Goal: Information Seeking & Learning: Learn about a topic

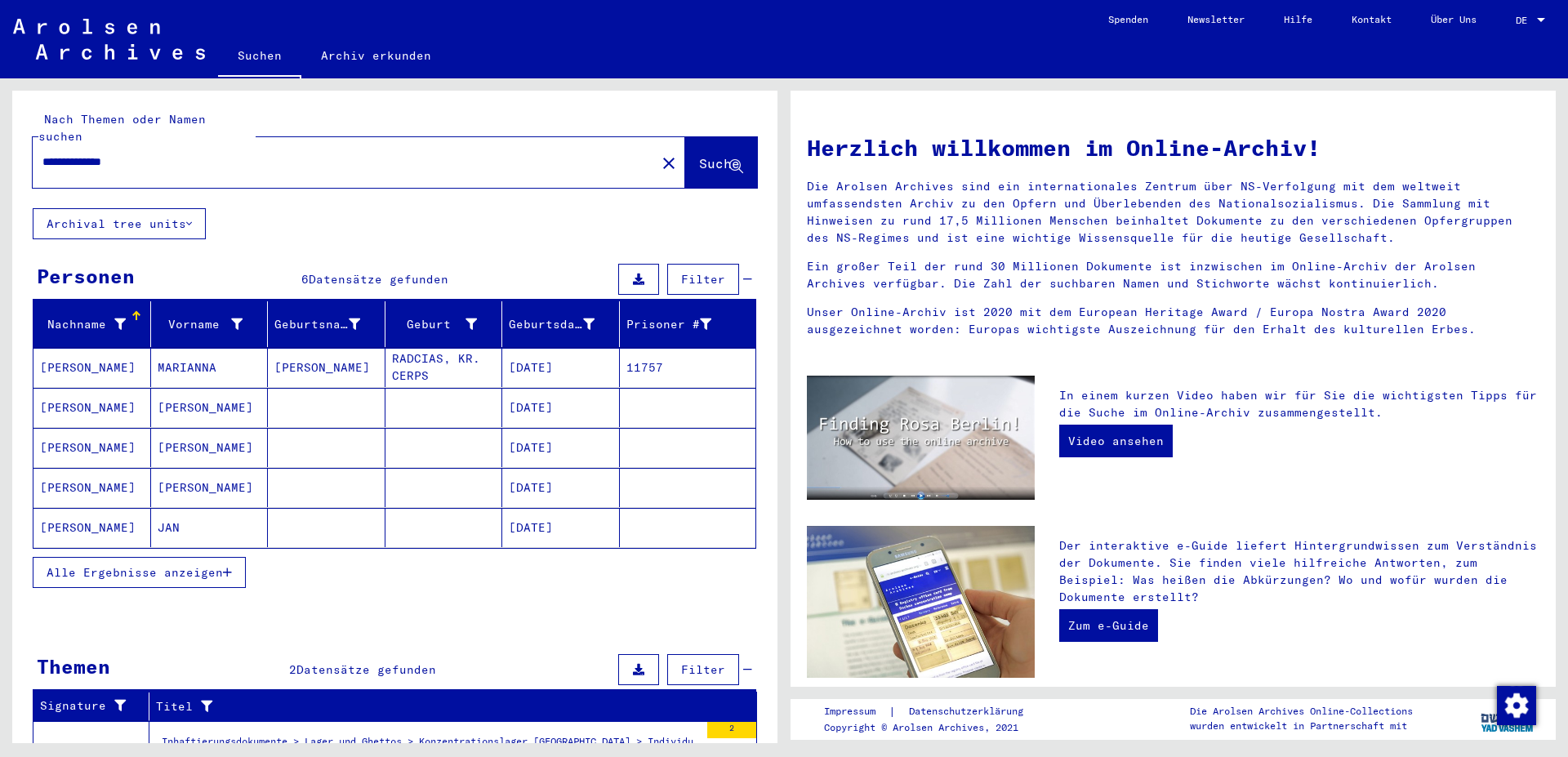
click at [219, 566] on span "Alle Ergebnisse anzeigen" at bounding box center [135, 573] width 177 height 15
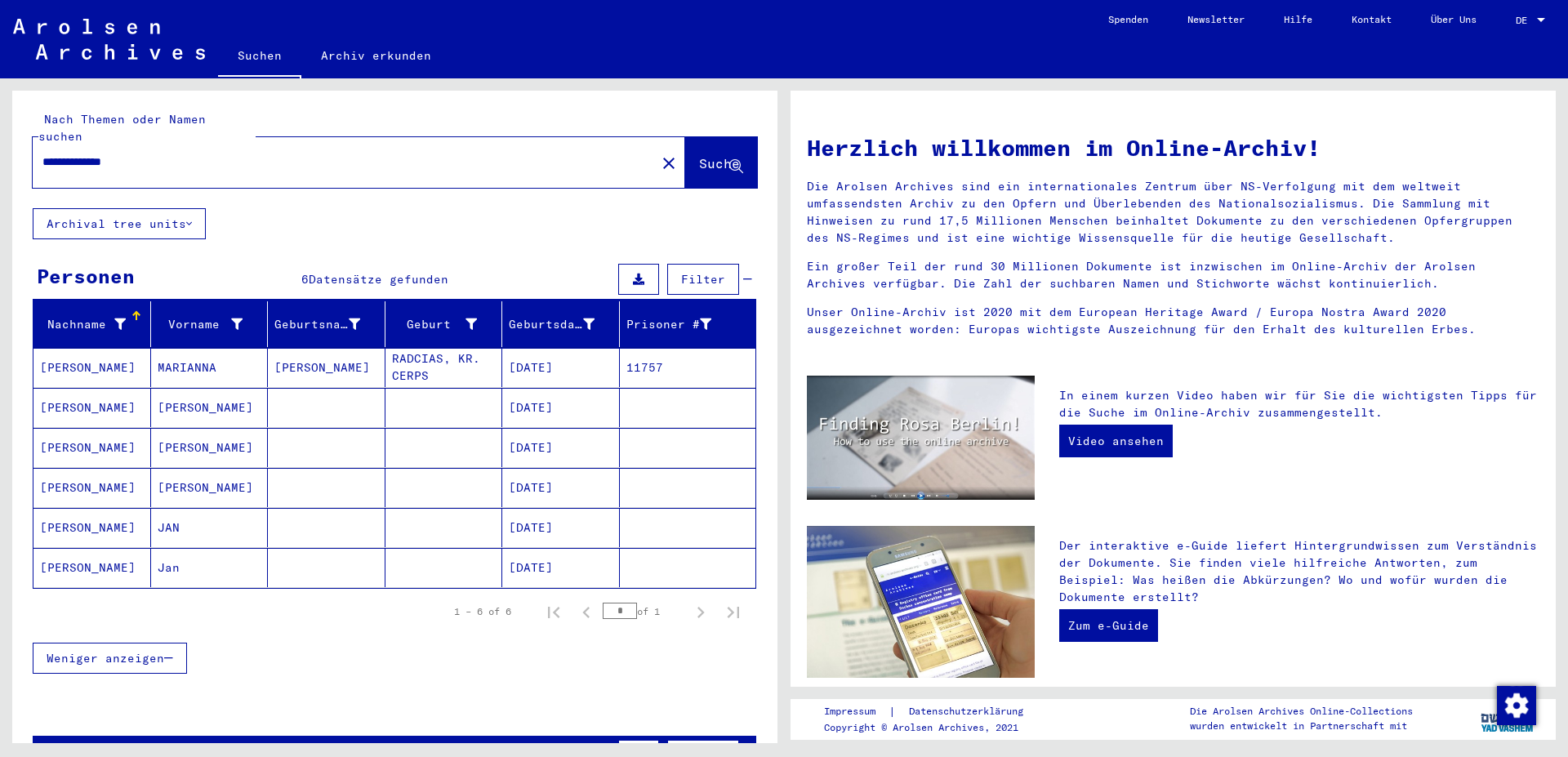
click at [92, 552] on mat-cell "[PERSON_NAME]" at bounding box center [91, 567] width 117 height 39
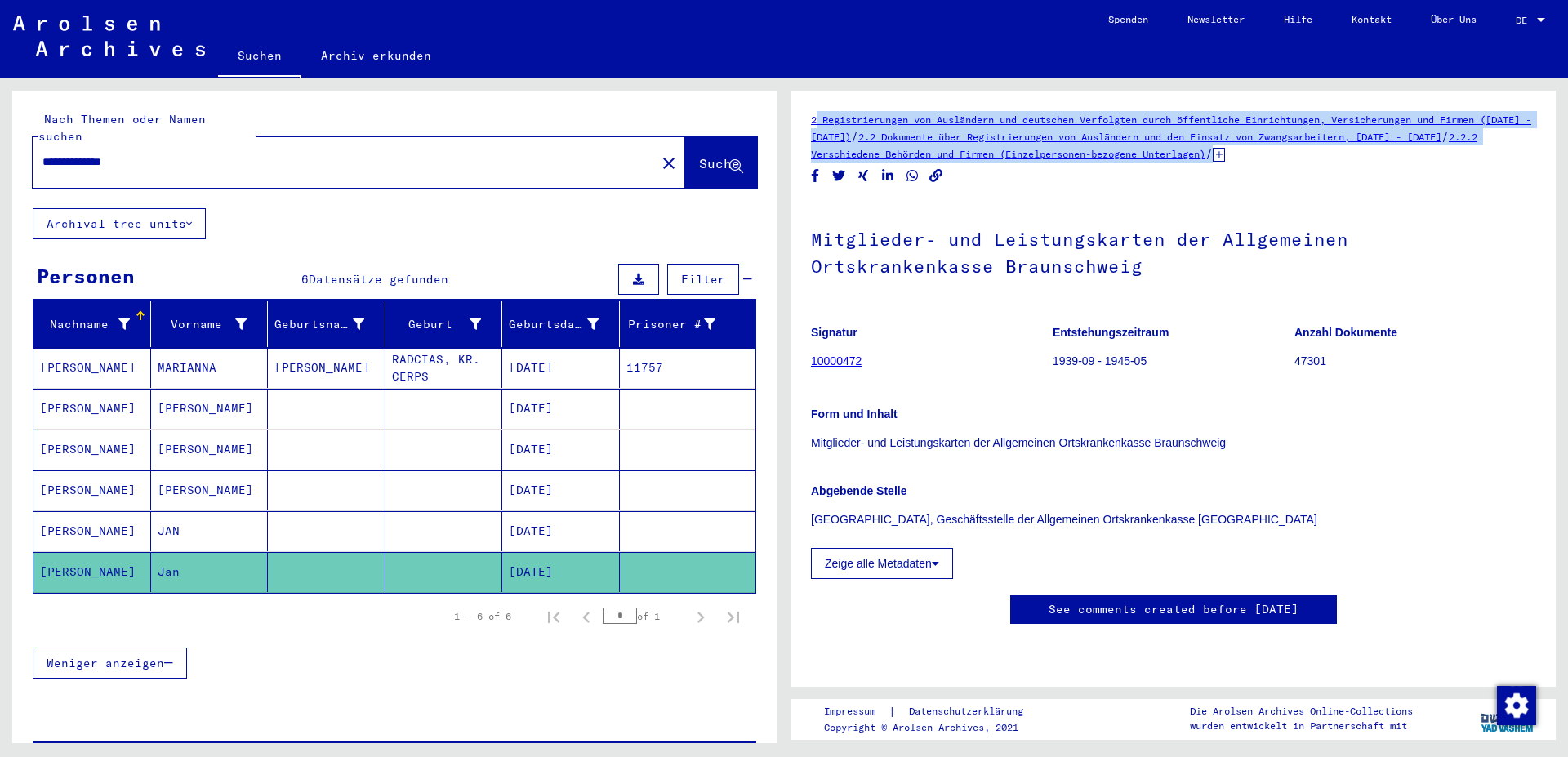
drag, startPoint x: 803, startPoint y: 118, endPoint x: 1275, endPoint y: 157, distance: 473.6
click at [1275, 157] on yv-its-full-details "2 Registrierungen von Ausländern und deutschen Verfolgten durch öffentliche Ein…" at bounding box center [1174, 385] width 766 height 546
click at [1225, 154] on icon at bounding box center [1219, 155] width 12 height 14
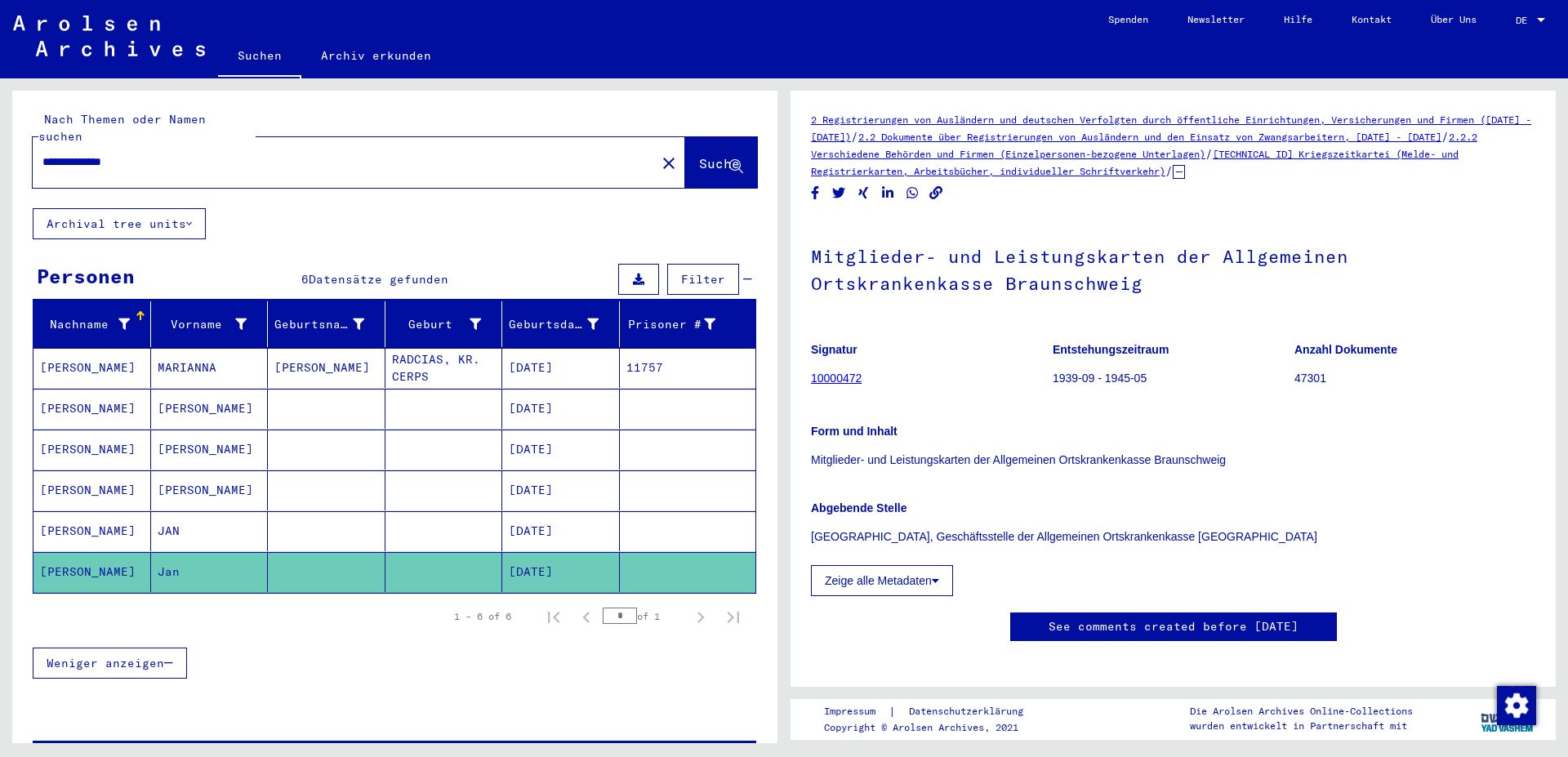
click at [1330, 224] on h1 "Mitglieder- und Leistungskarten der Allgemeinen Ortskrankenkasse Braunschweig" at bounding box center [1173, 269] width 725 height 99
drag, startPoint x: 803, startPoint y: 117, endPoint x: 1145, endPoint y: 196, distance: 351.0
click at [1145, 196] on yv-its-full-details "2 Registrierungen von Ausländern und deutschen Verfolgten durch öffentliche Ein…" at bounding box center [1174, 393] width 766 height 564
click at [915, 582] on button "Zeige alle Metadaten" at bounding box center [881, 581] width 142 height 31
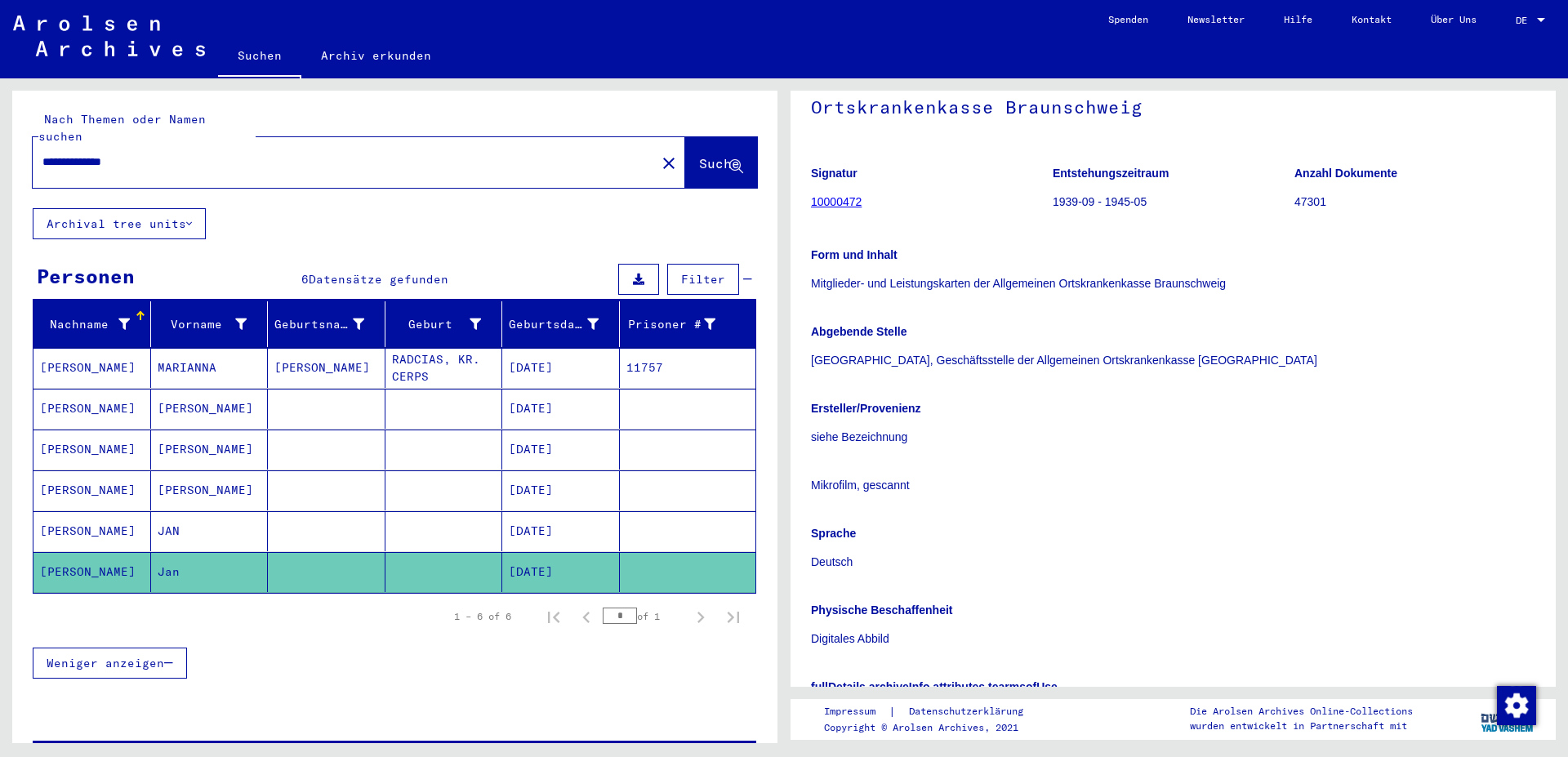
scroll to position [441, 0]
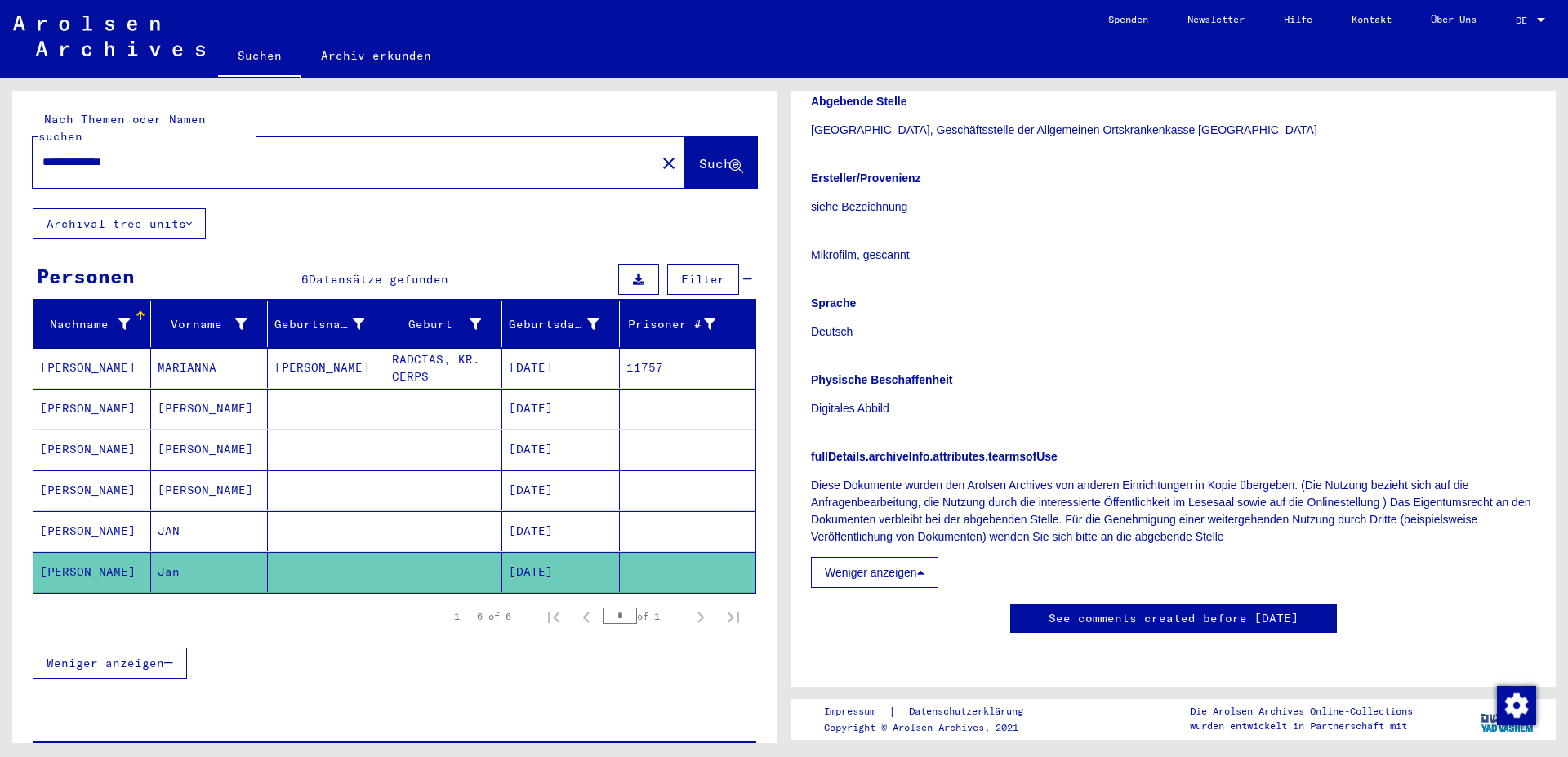
click at [878, 557] on button "Weniger anzeigen" at bounding box center [874, 573] width 127 height 31
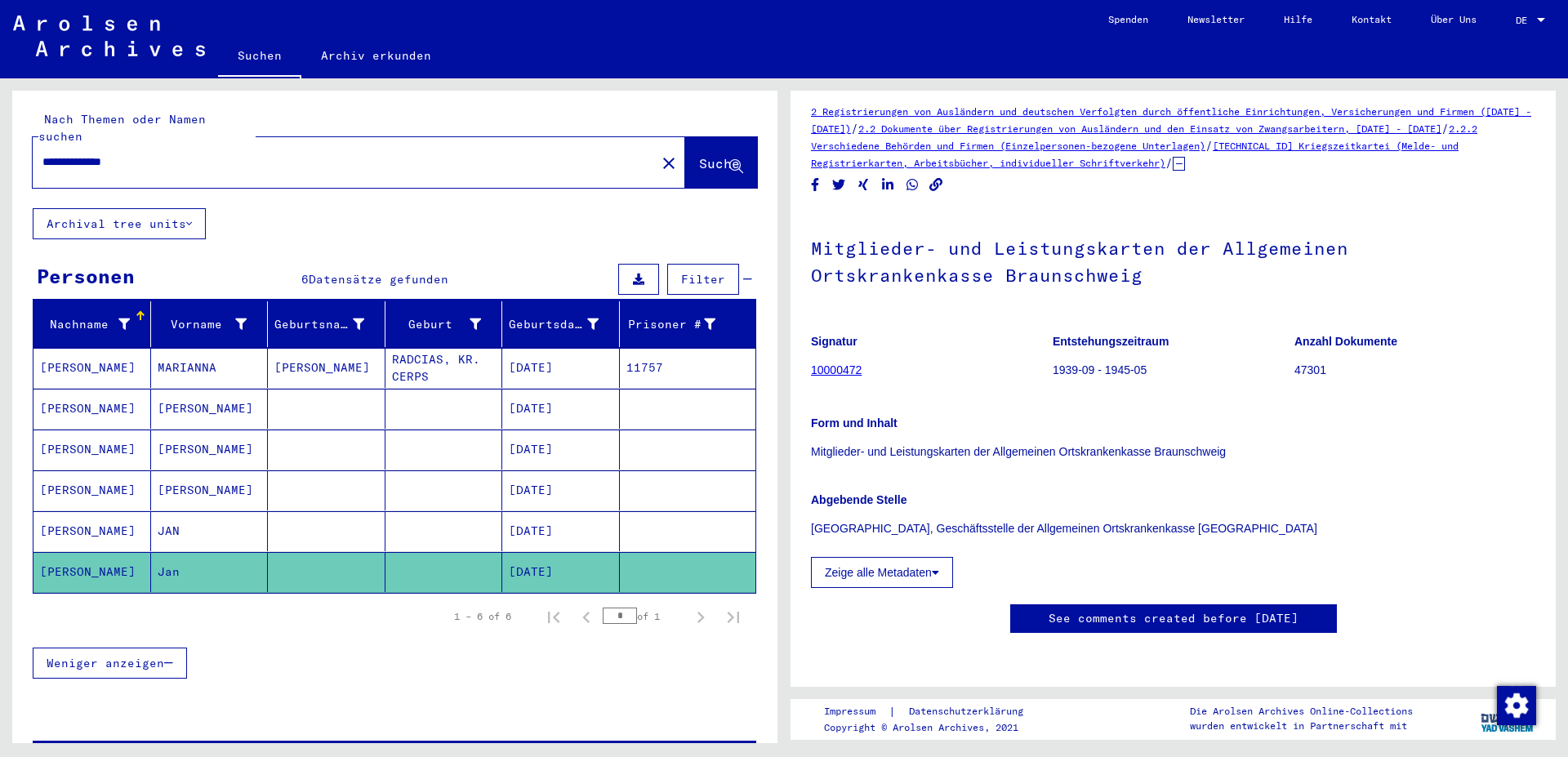
scroll to position [527, 0]
click at [92, 352] on mat-cell "[PERSON_NAME]" at bounding box center [91, 368] width 117 height 40
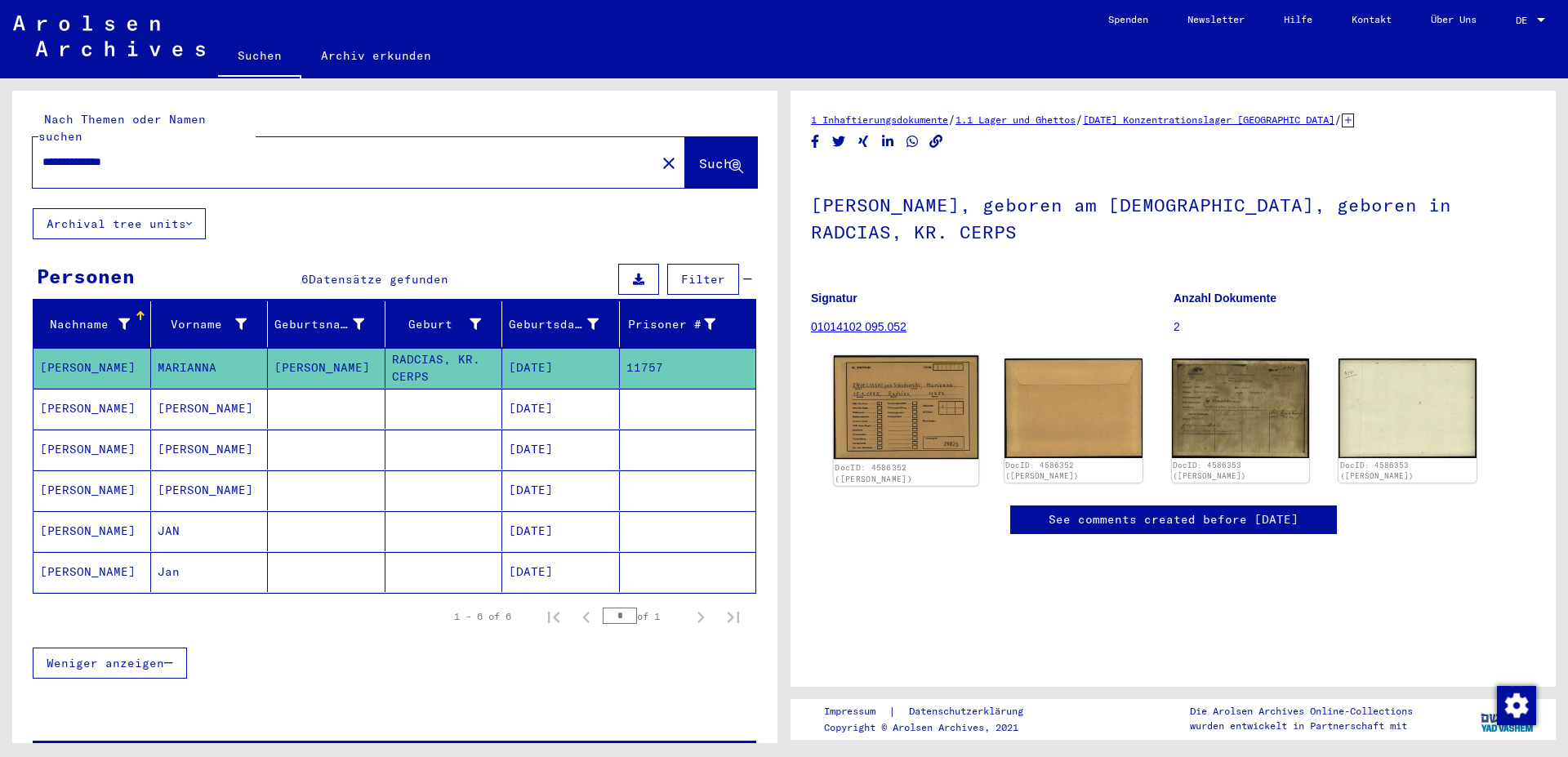
click at [874, 393] on img at bounding box center [906, 406] width 144 height 104
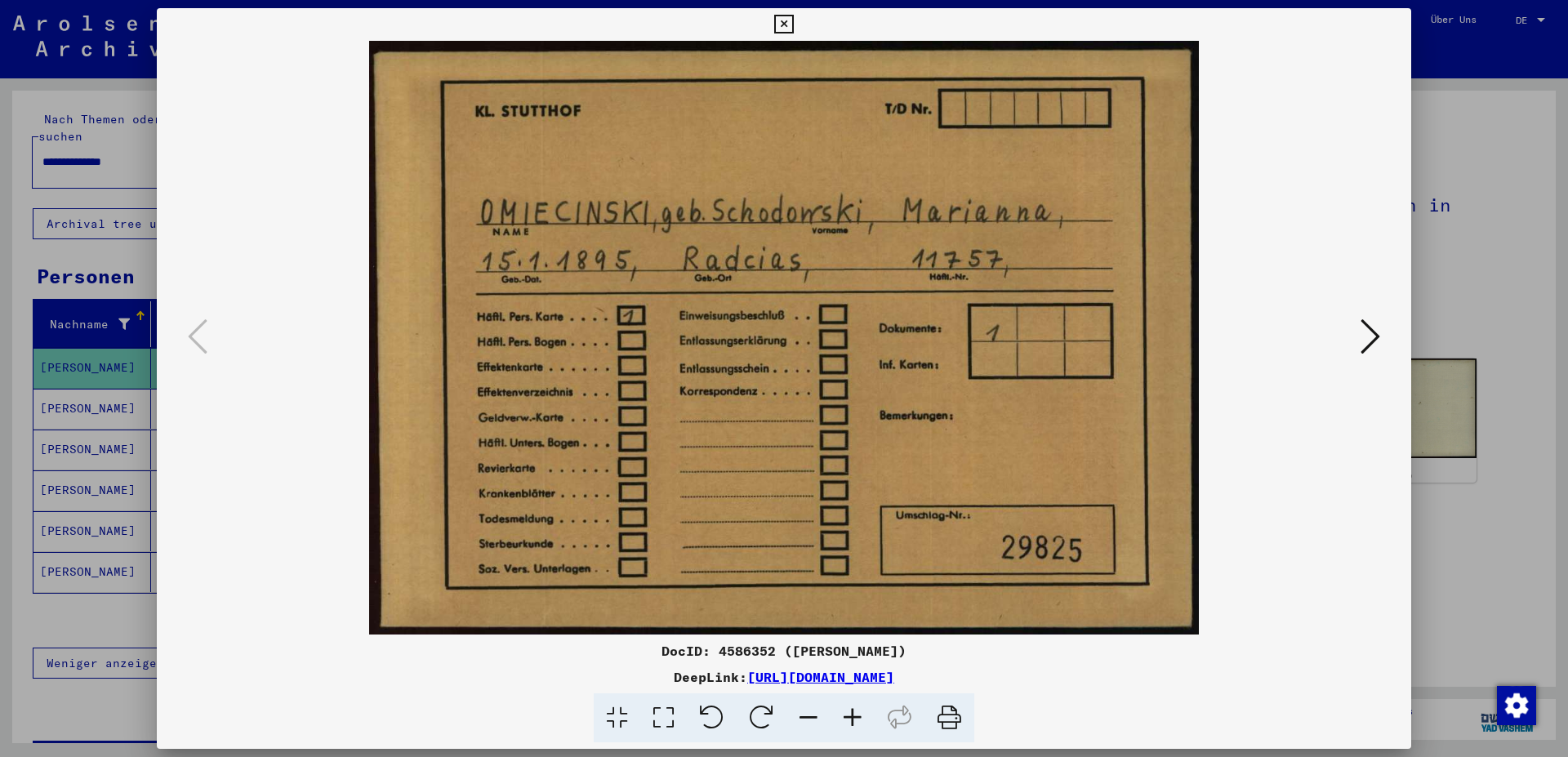
click at [1373, 337] on icon at bounding box center [1370, 336] width 20 height 39
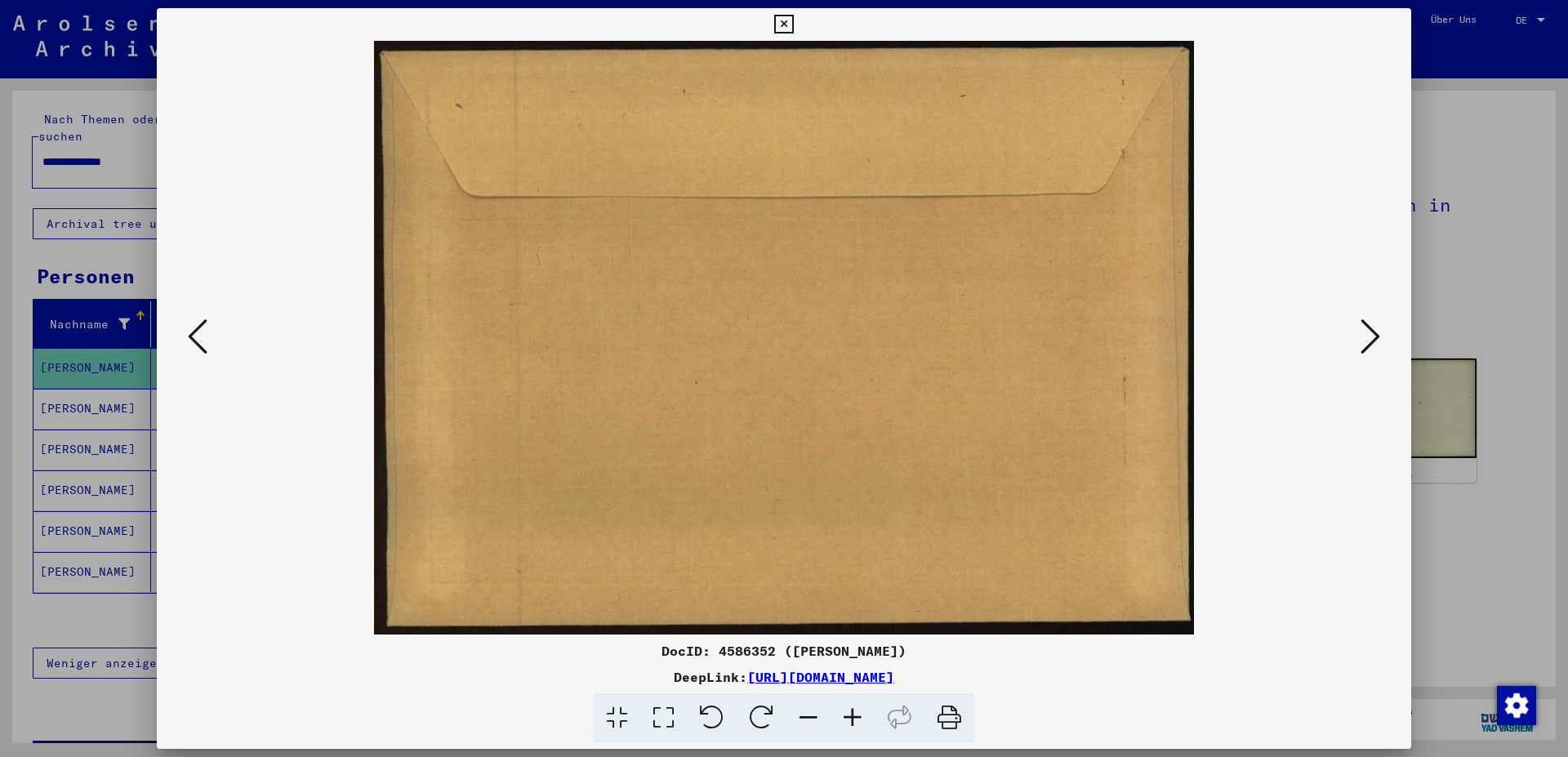
click at [1373, 337] on icon at bounding box center [1370, 336] width 20 height 39
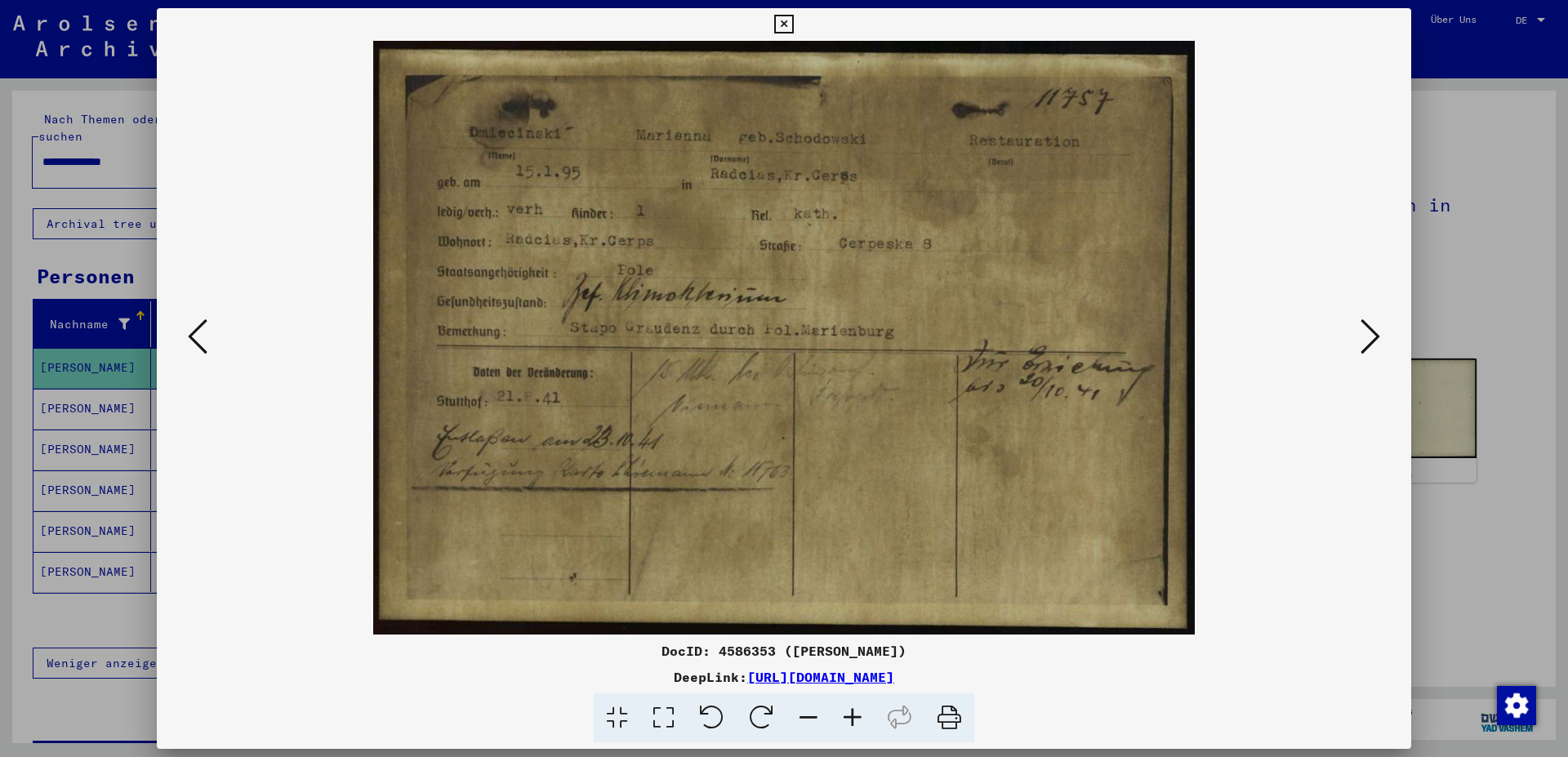
click at [1373, 337] on icon at bounding box center [1370, 336] width 20 height 39
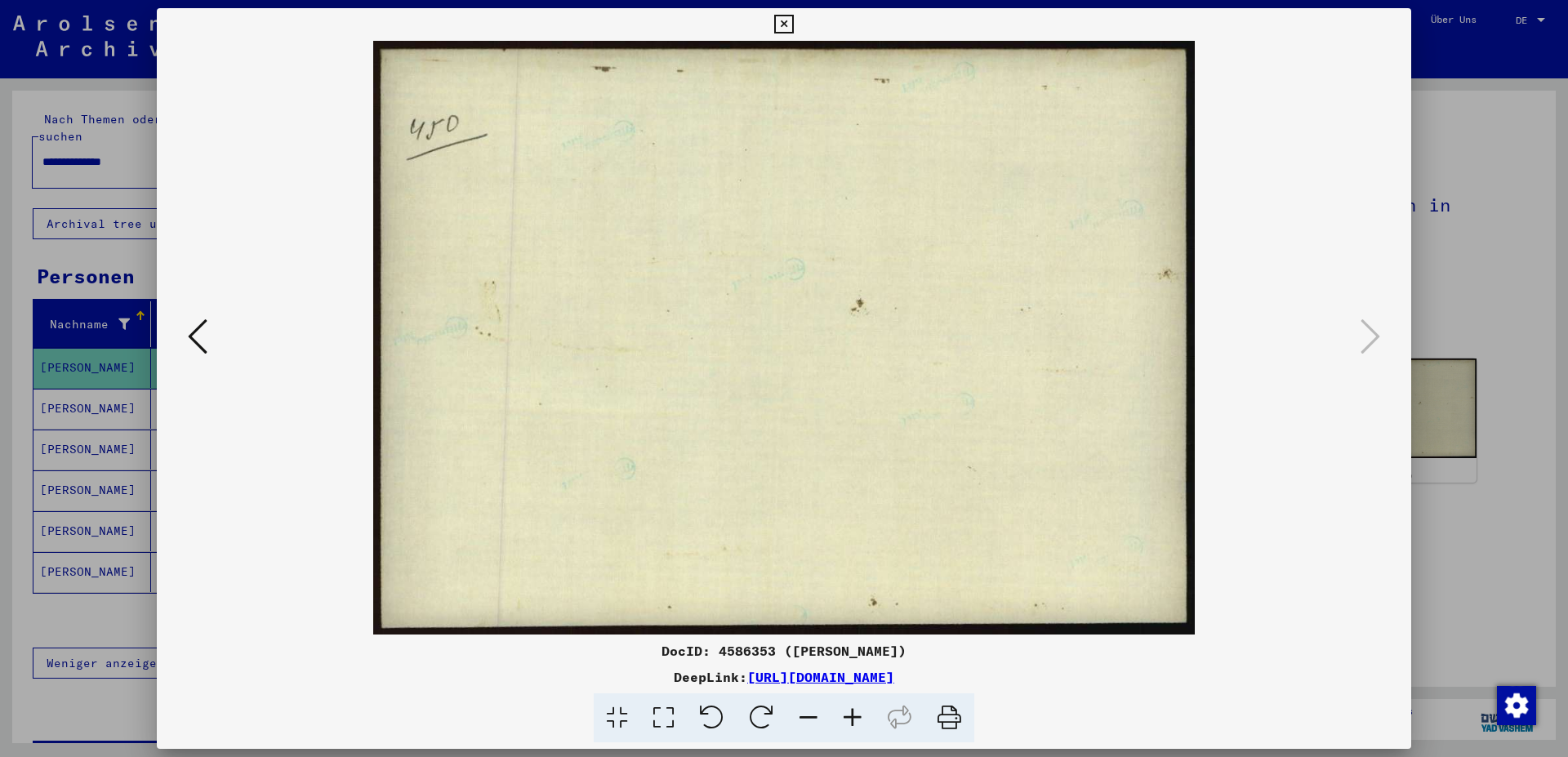
click at [793, 23] on icon at bounding box center [784, 24] width 19 height 20
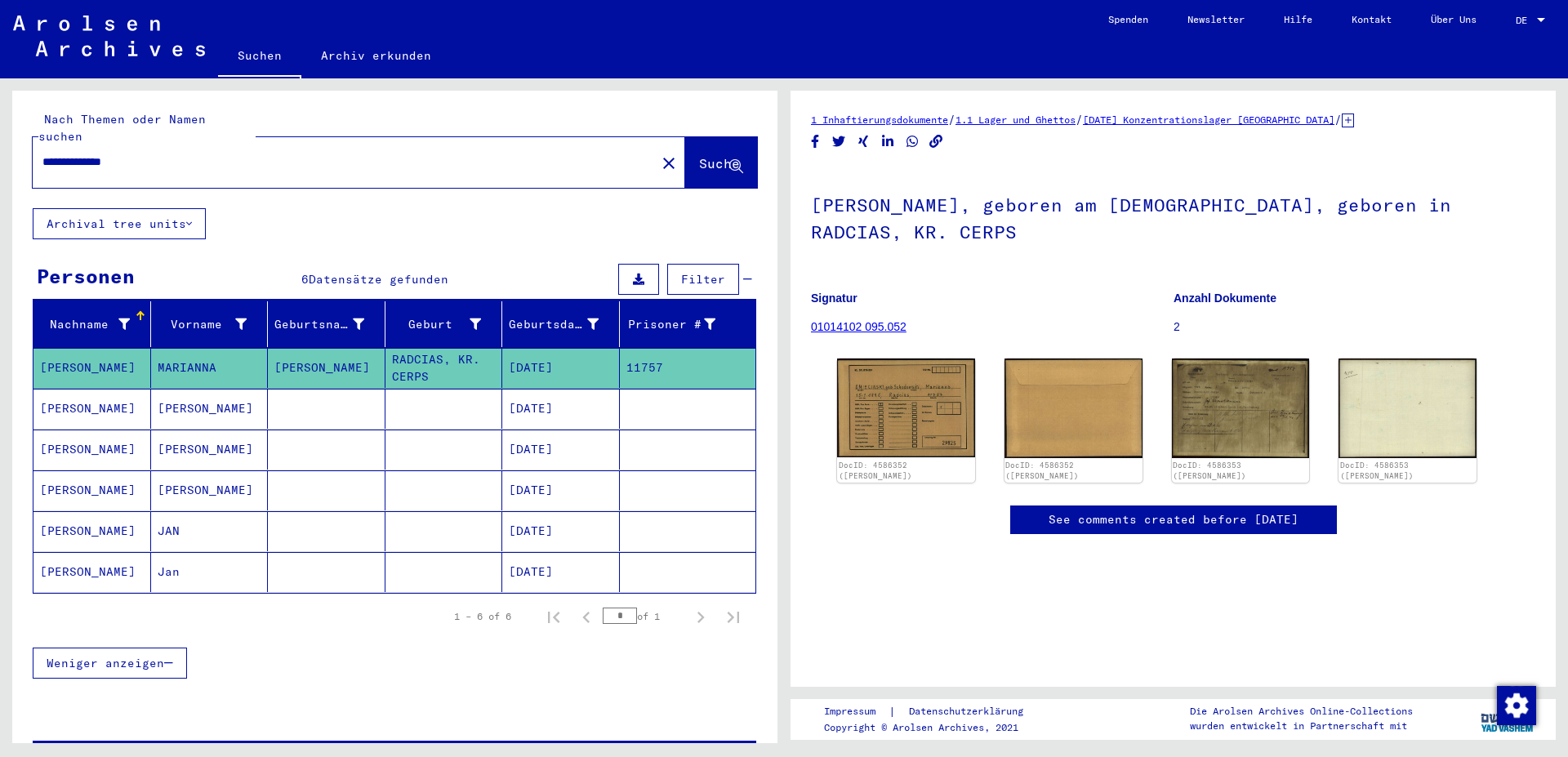
click at [64, 396] on mat-cell "[PERSON_NAME]" at bounding box center [91, 409] width 117 height 40
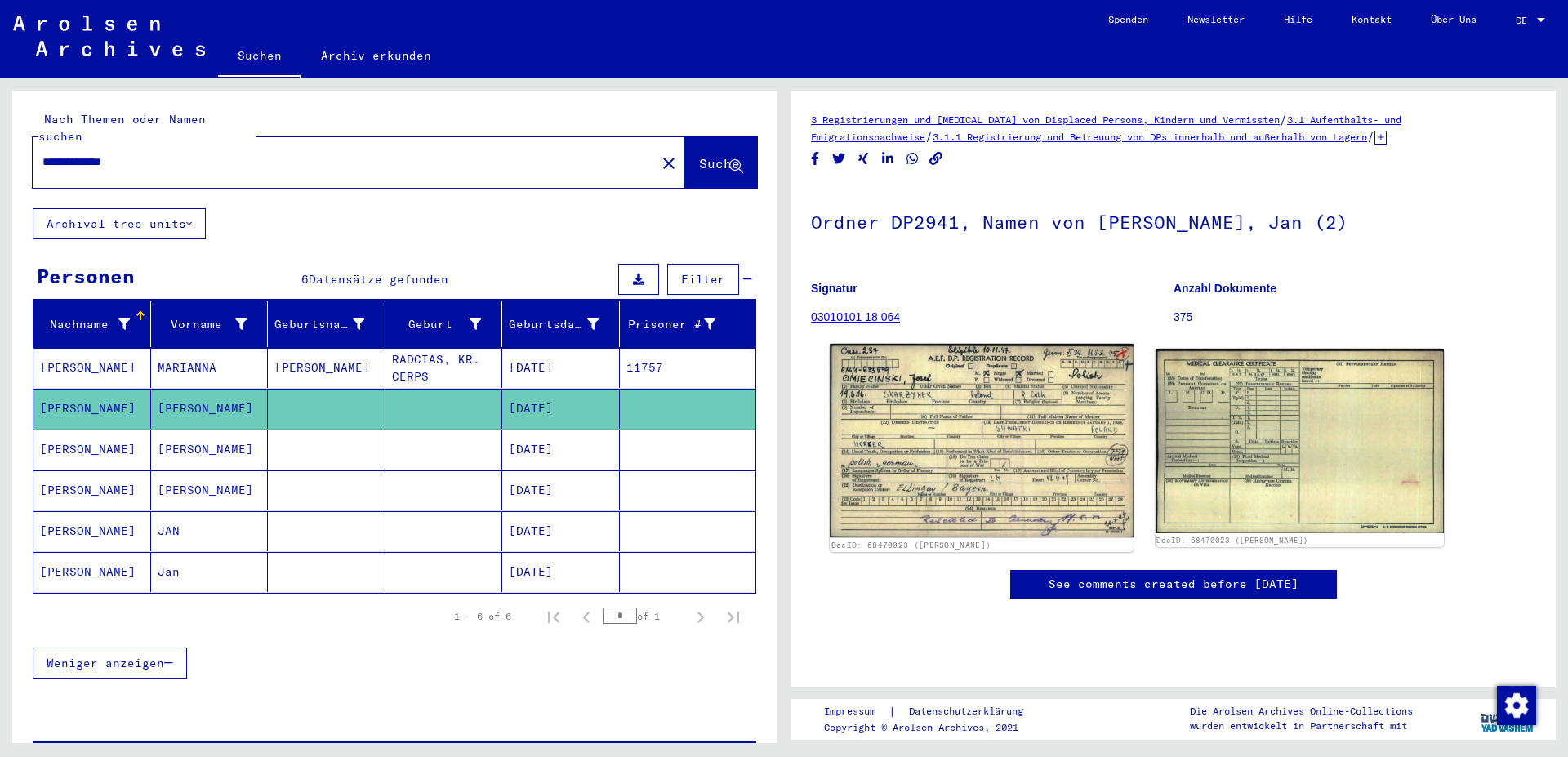
click at [899, 431] on img at bounding box center [982, 440] width 303 height 194
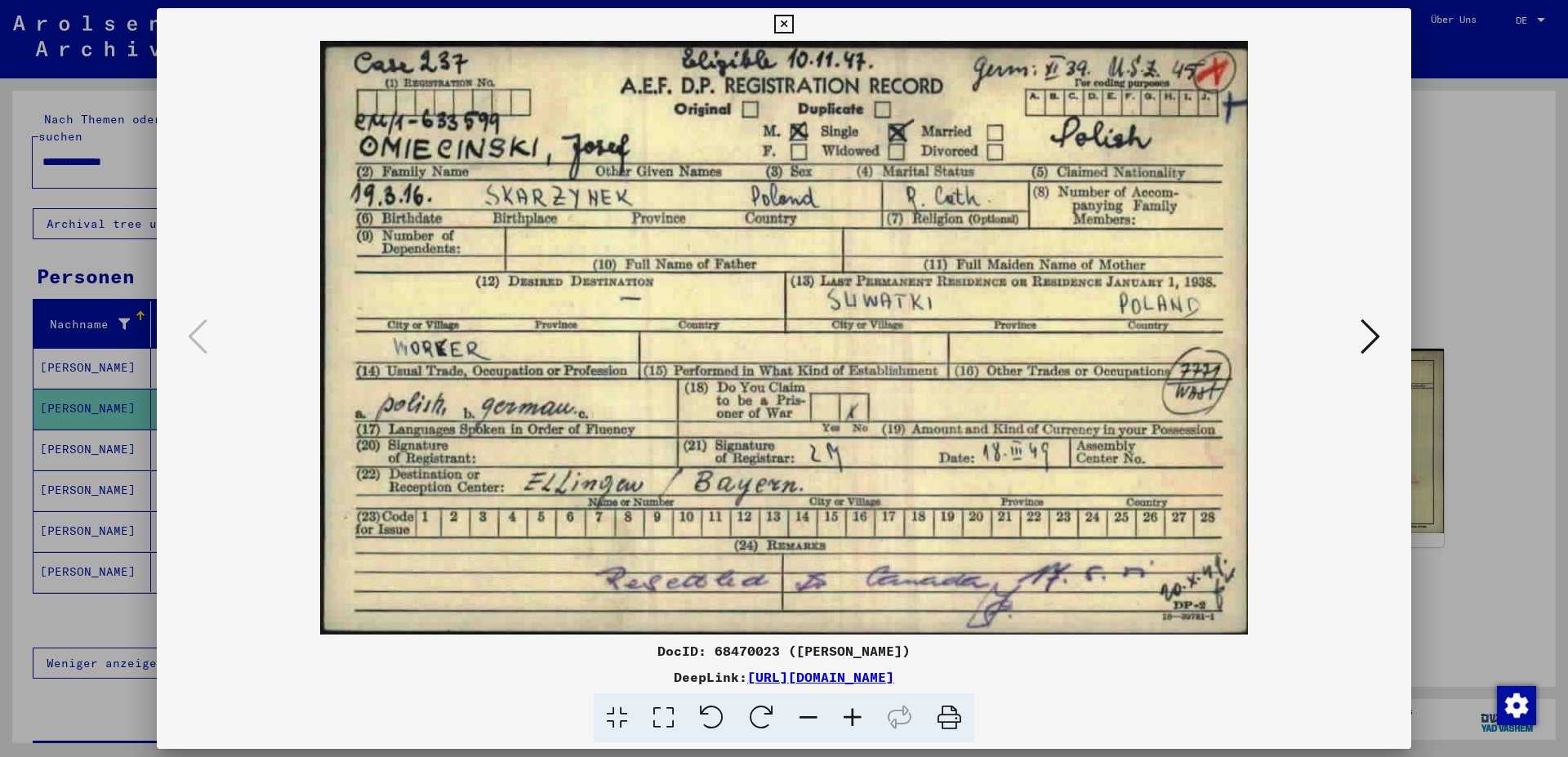
click at [1373, 334] on icon at bounding box center [1370, 336] width 20 height 39
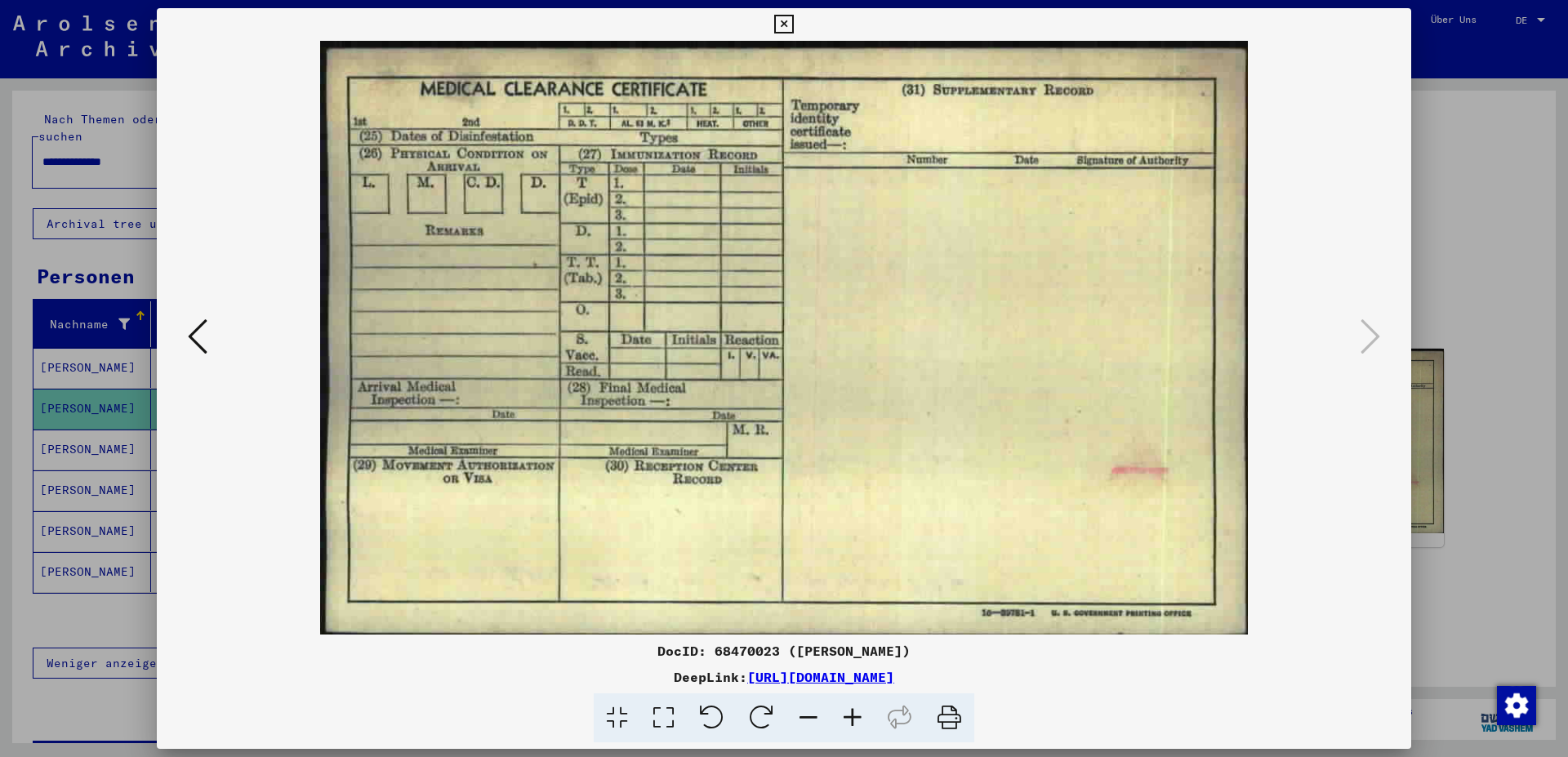
click at [793, 30] on icon at bounding box center [784, 24] width 19 height 20
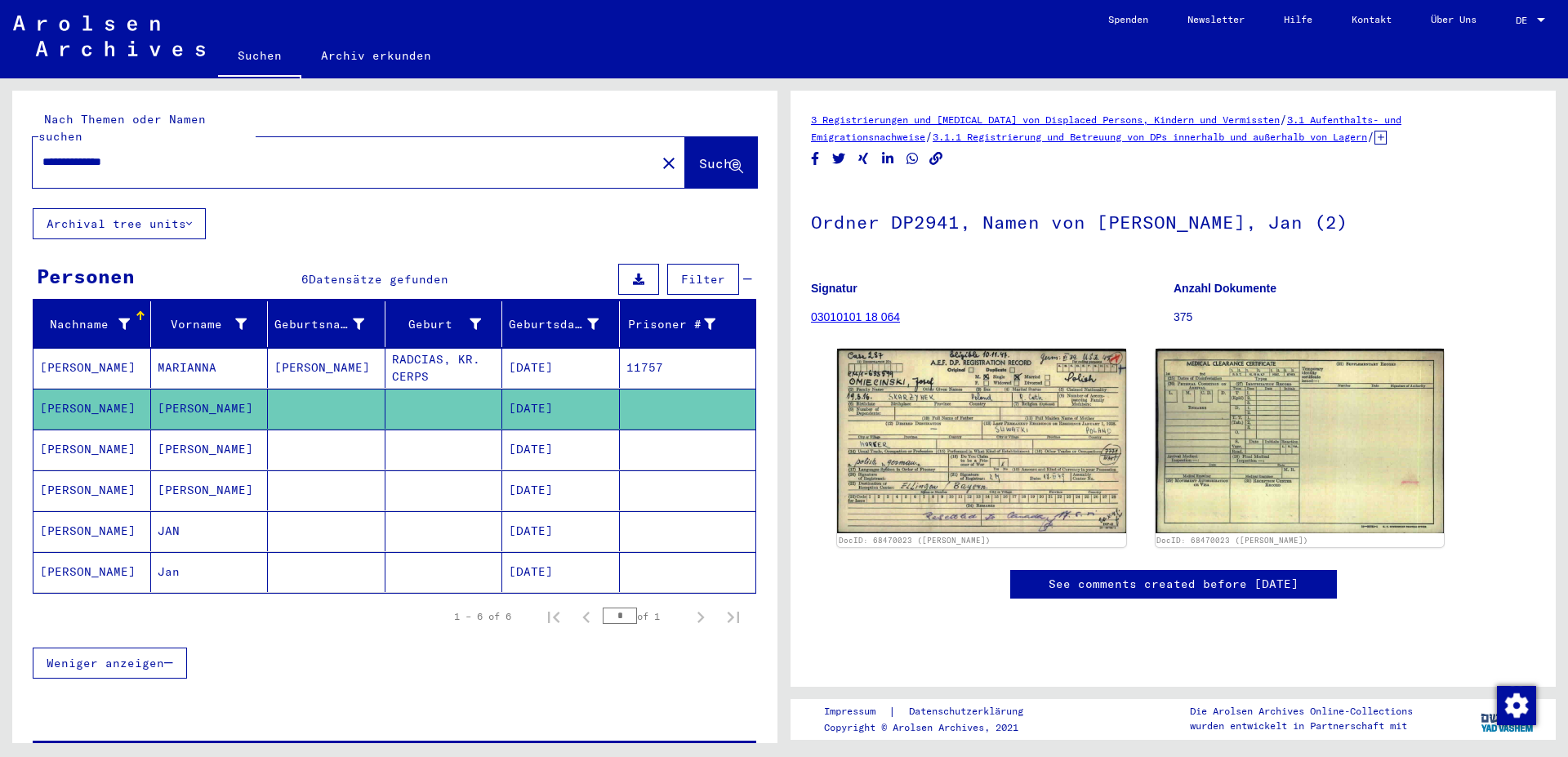
click at [69, 432] on mat-cell "[PERSON_NAME]" at bounding box center [91, 450] width 117 height 40
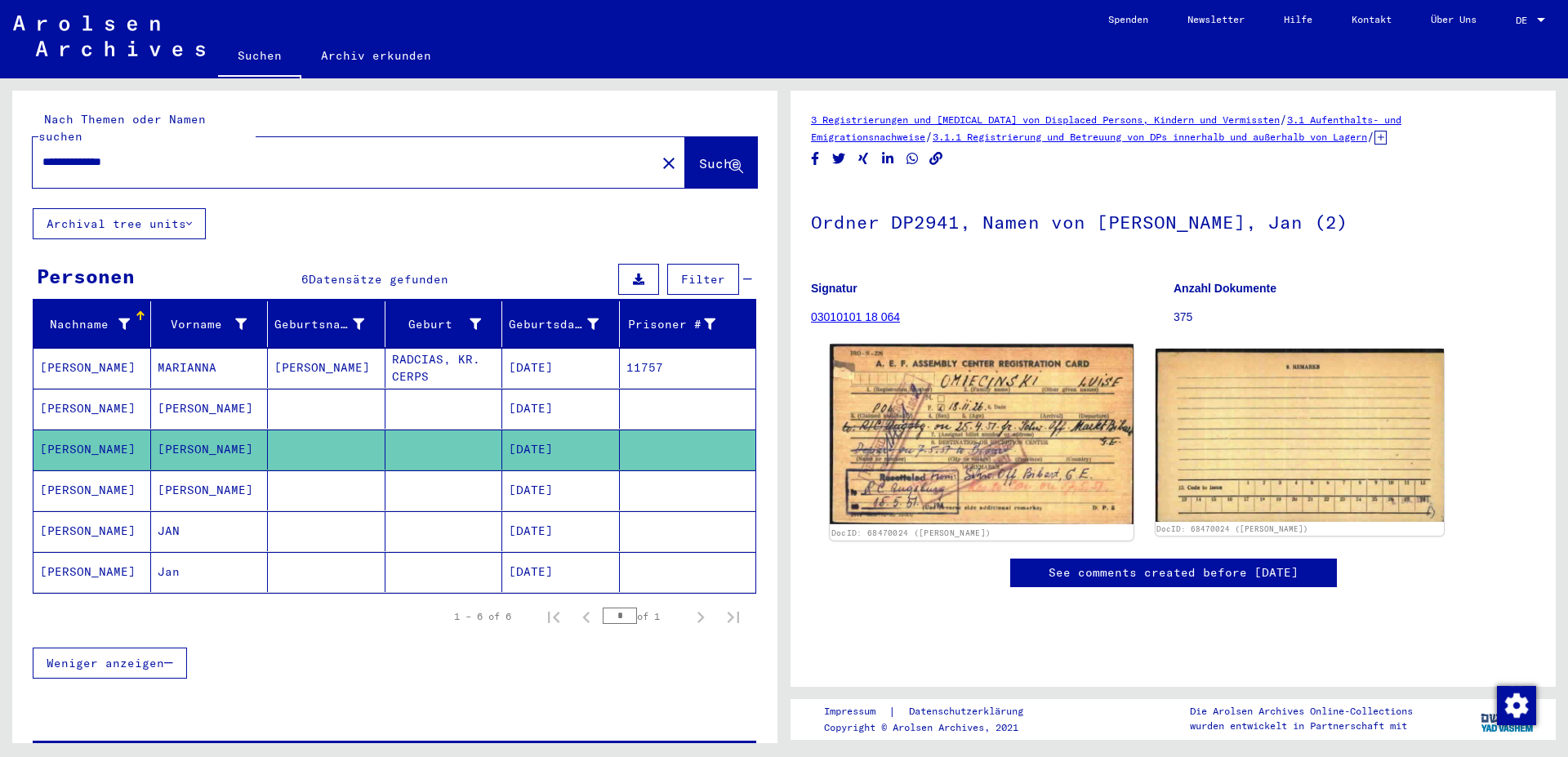
click at [986, 423] on img at bounding box center [982, 433] width 303 height 180
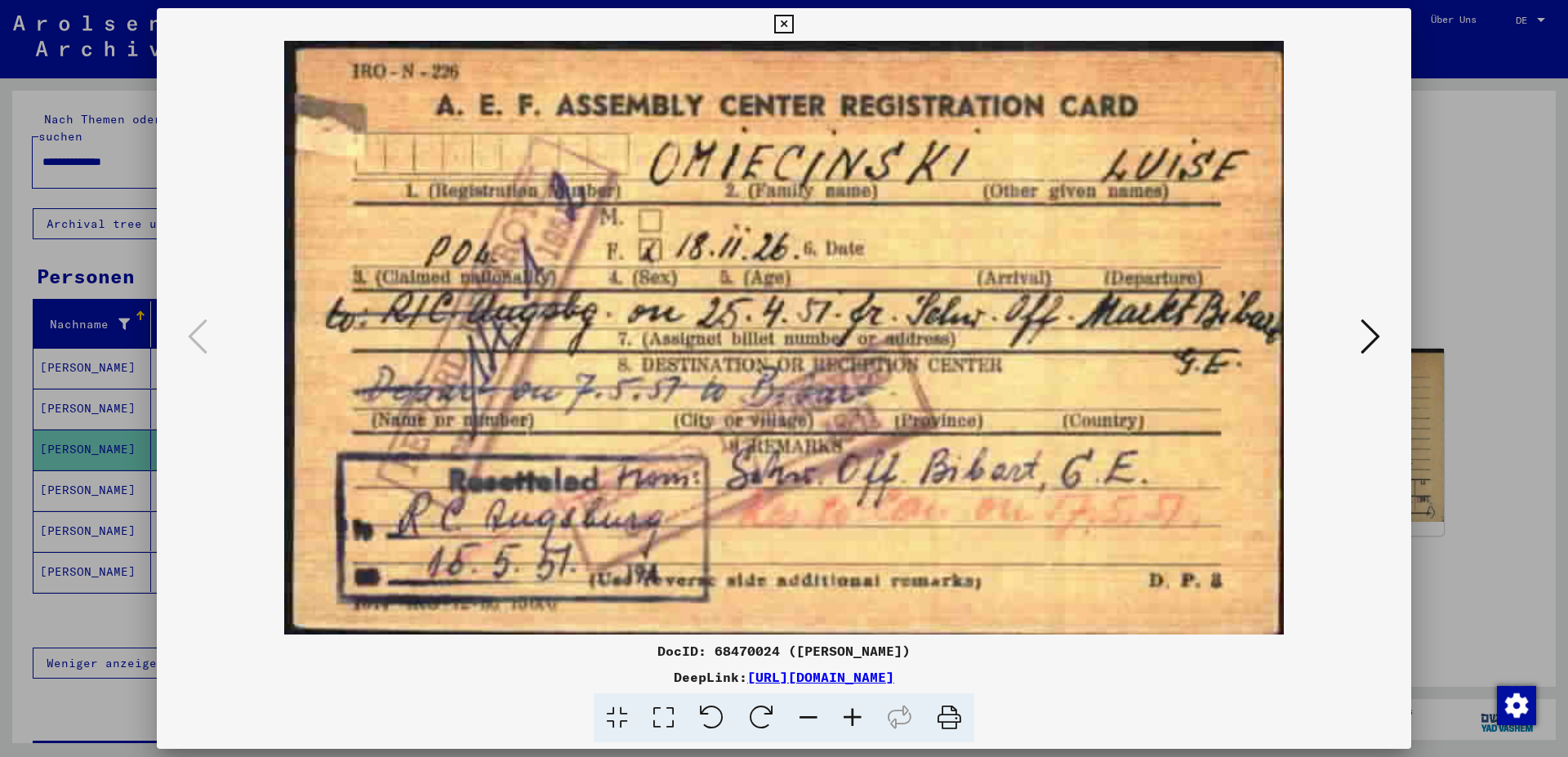
click at [1378, 337] on icon at bounding box center [1370, 336] width 20 height 39
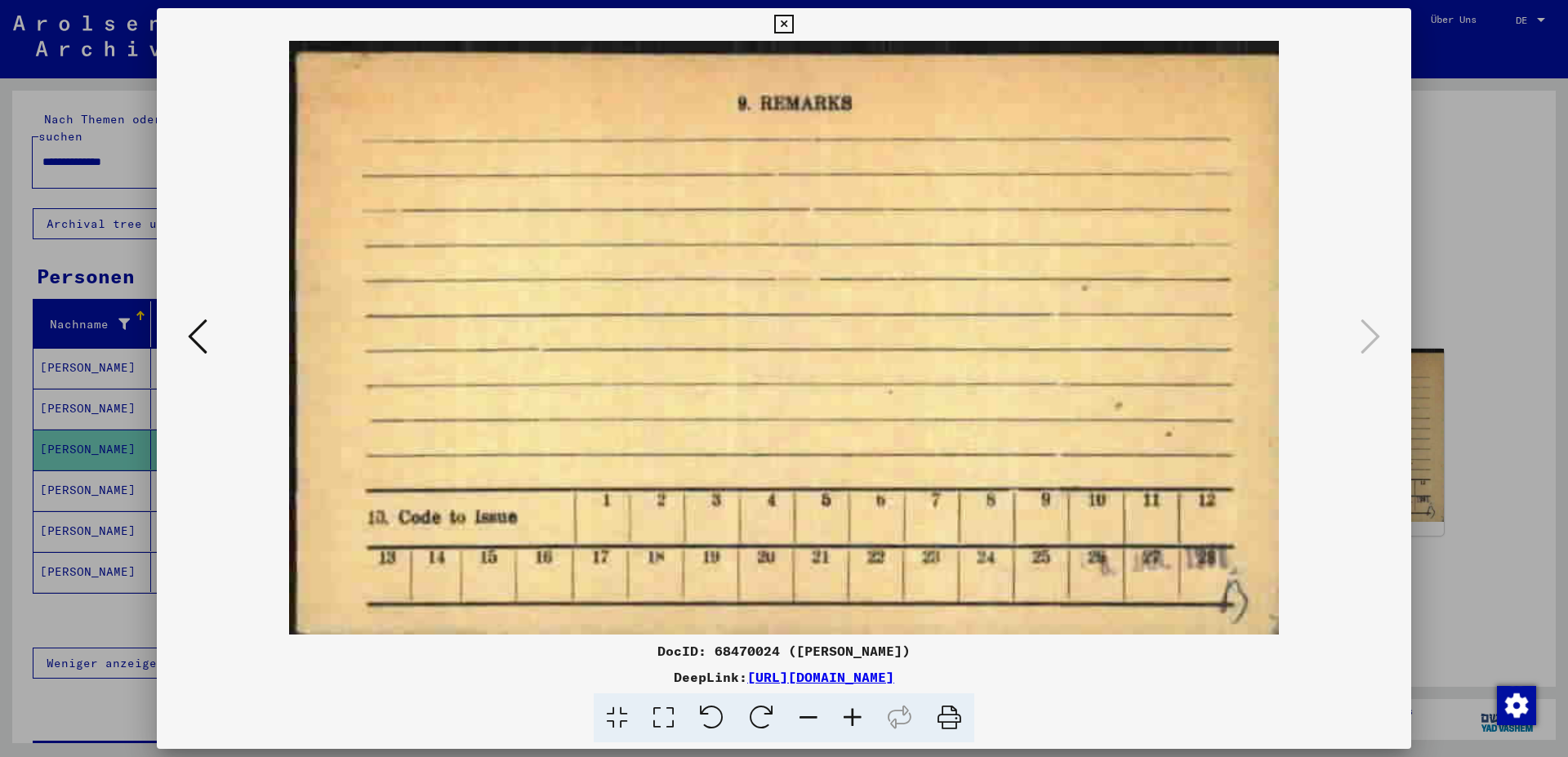
click at [793, 22] on icon at bounding box center [784, 24] width 19 height 20
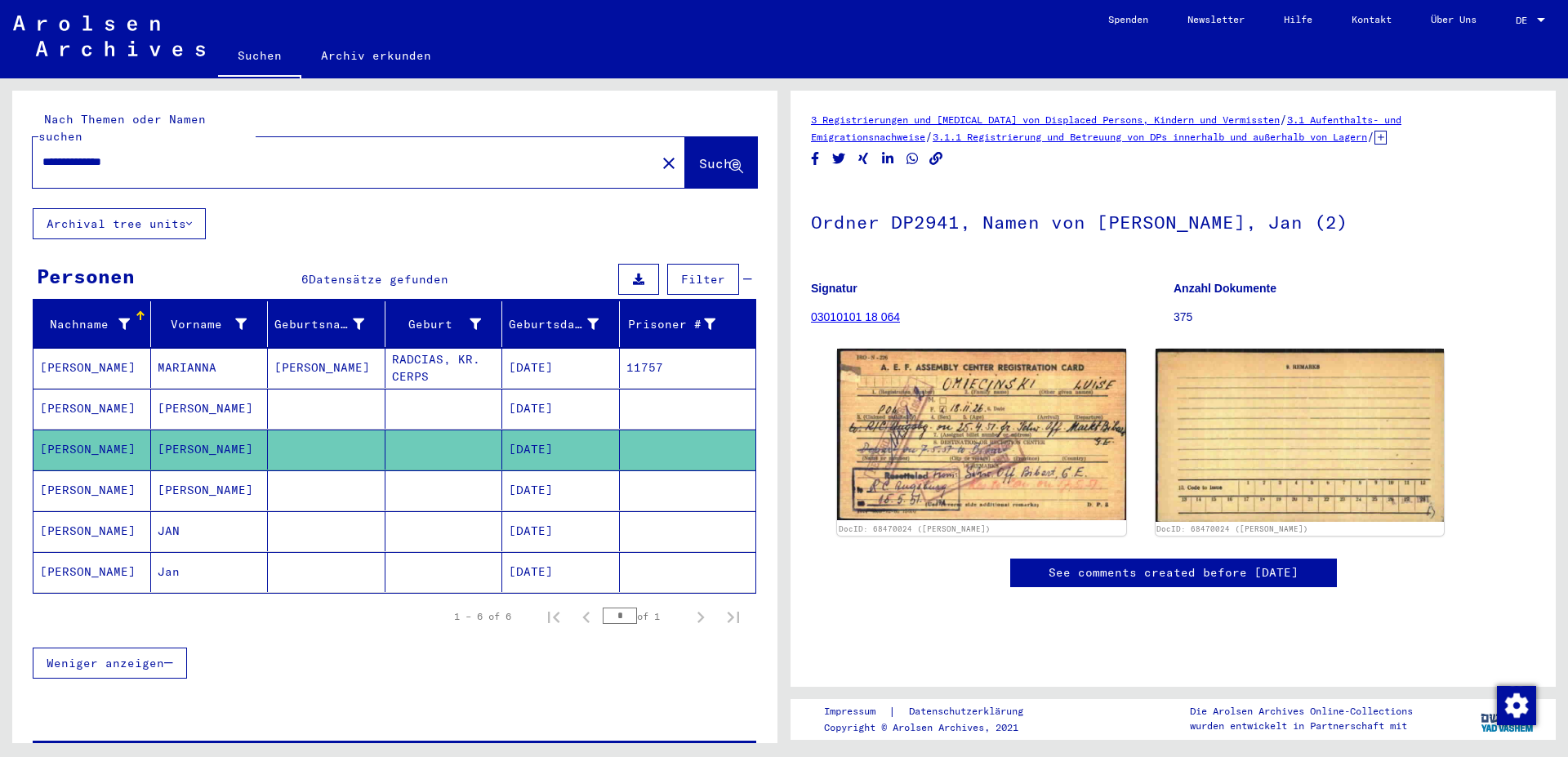
click at [66, 471] on mat-cell "[PERSON_NAME]" at bounding box center [91, 491] width 117 height 40
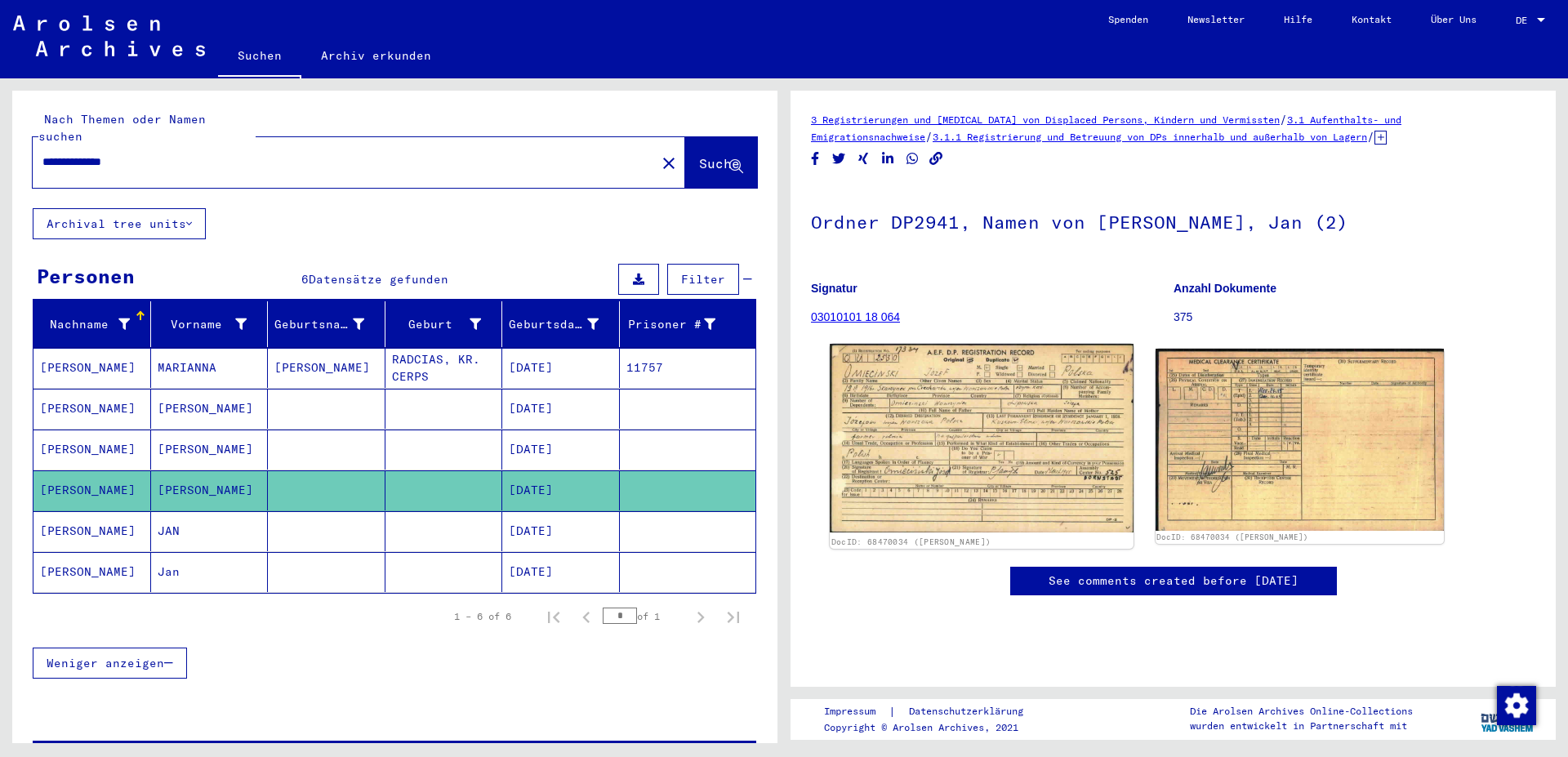
click at [929, 411] on img at bounding box center [982, 438] width 303 height 189
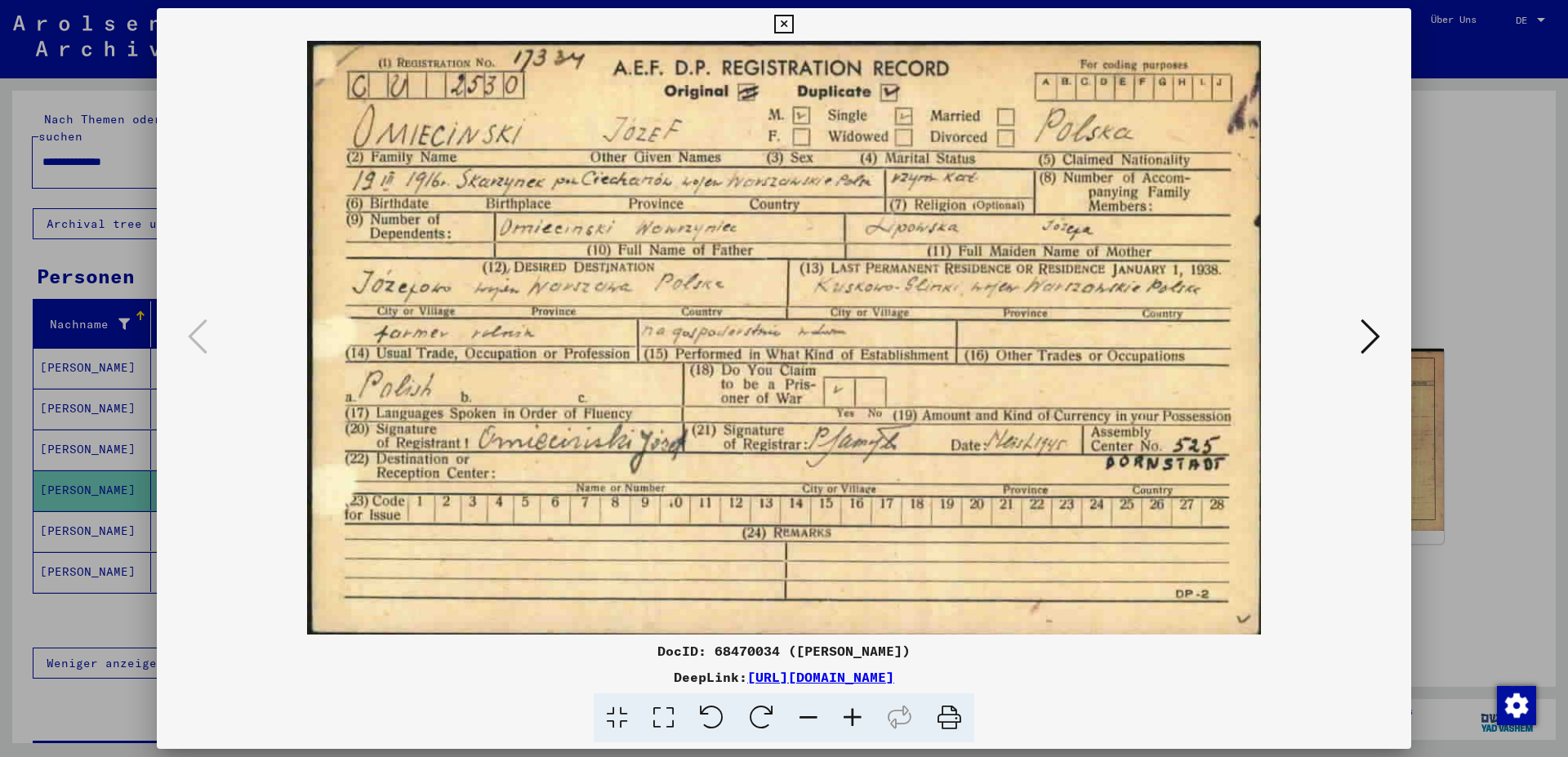
click at [1379, 339] on icon at bounding box center [1370, 336] width 20 height 39
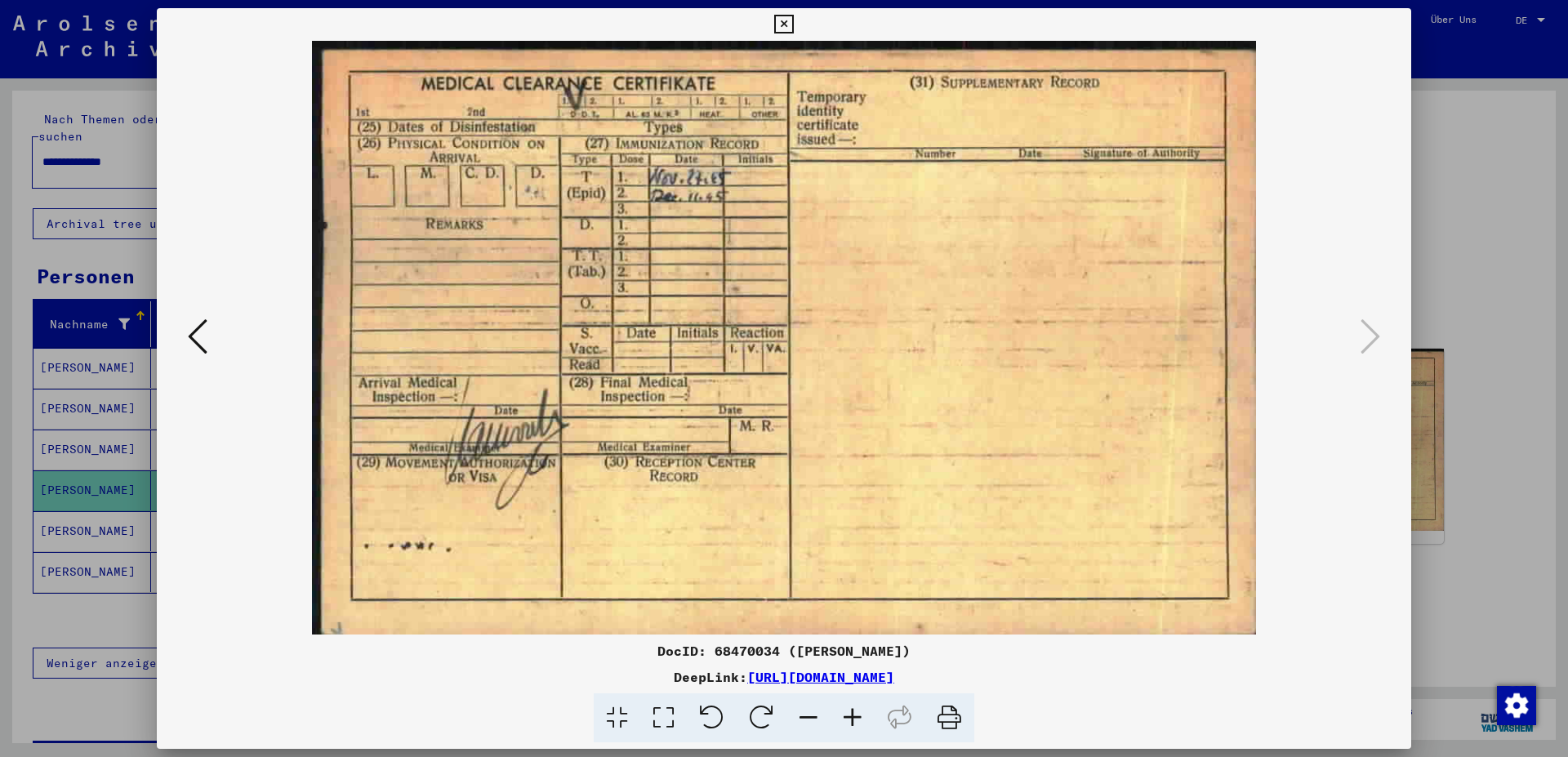
click at [793, 25] on icon at bounding box center [784, 24] width 19 height 20
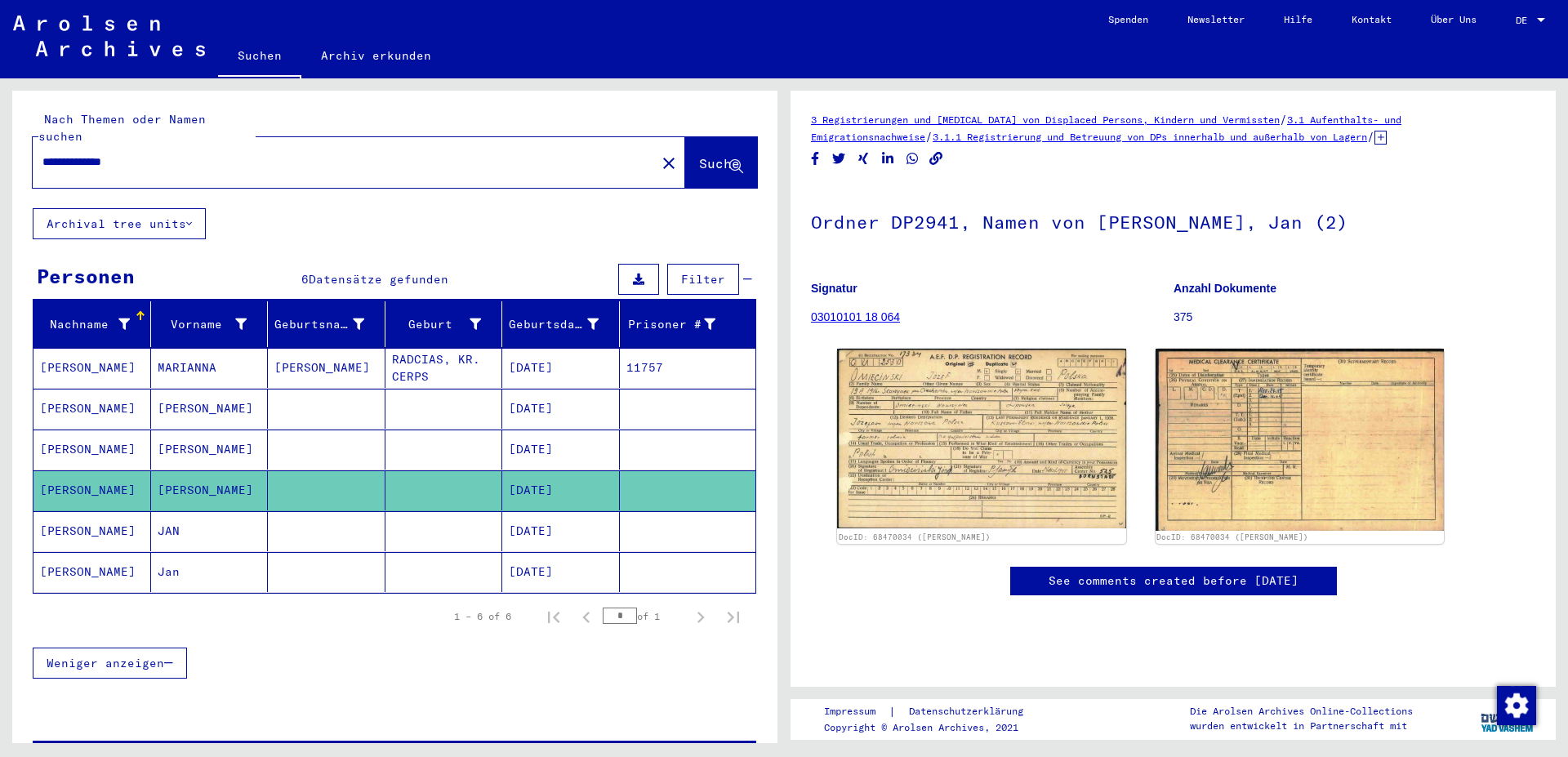
click at [98, 515] on mat-cell "[PERSON_NAME]" at bounding box center [91, 532] width 117 height 40
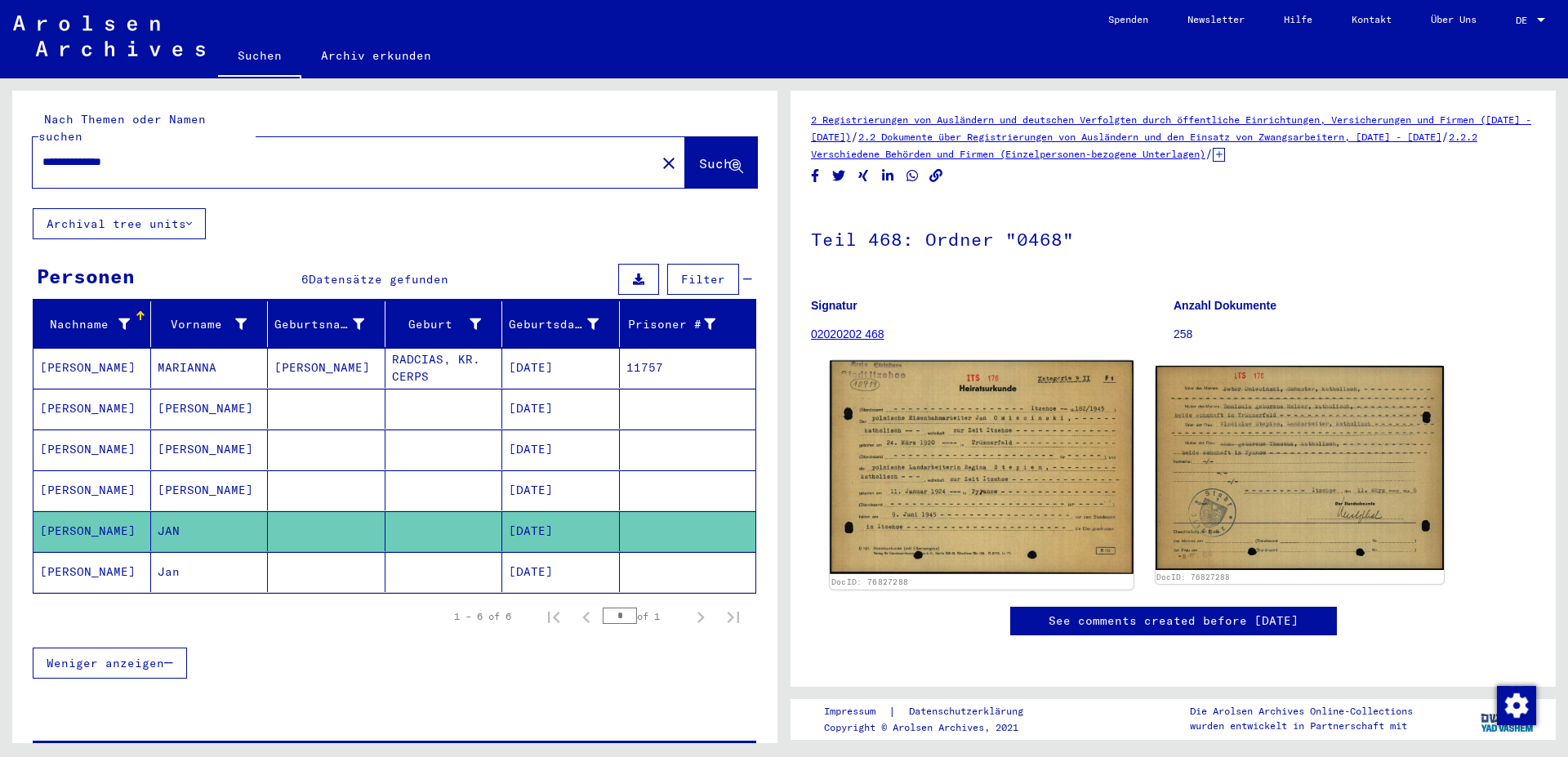
click at [1009, 487] on img at bounding box center [982, 467] width 303 height 213
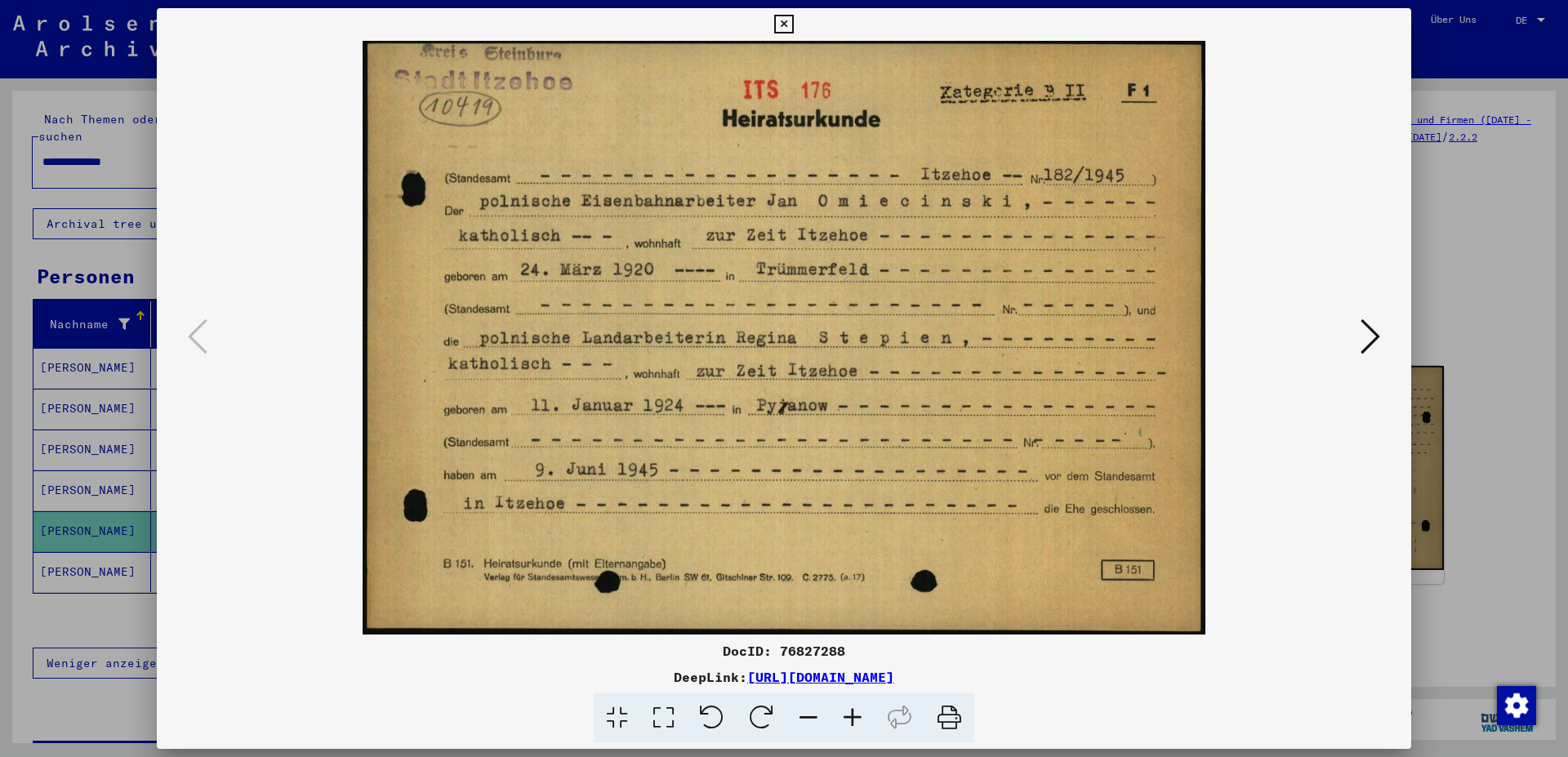
click at [1374, 337] on icon at bounding box center [1370, 336] width 20 height 39
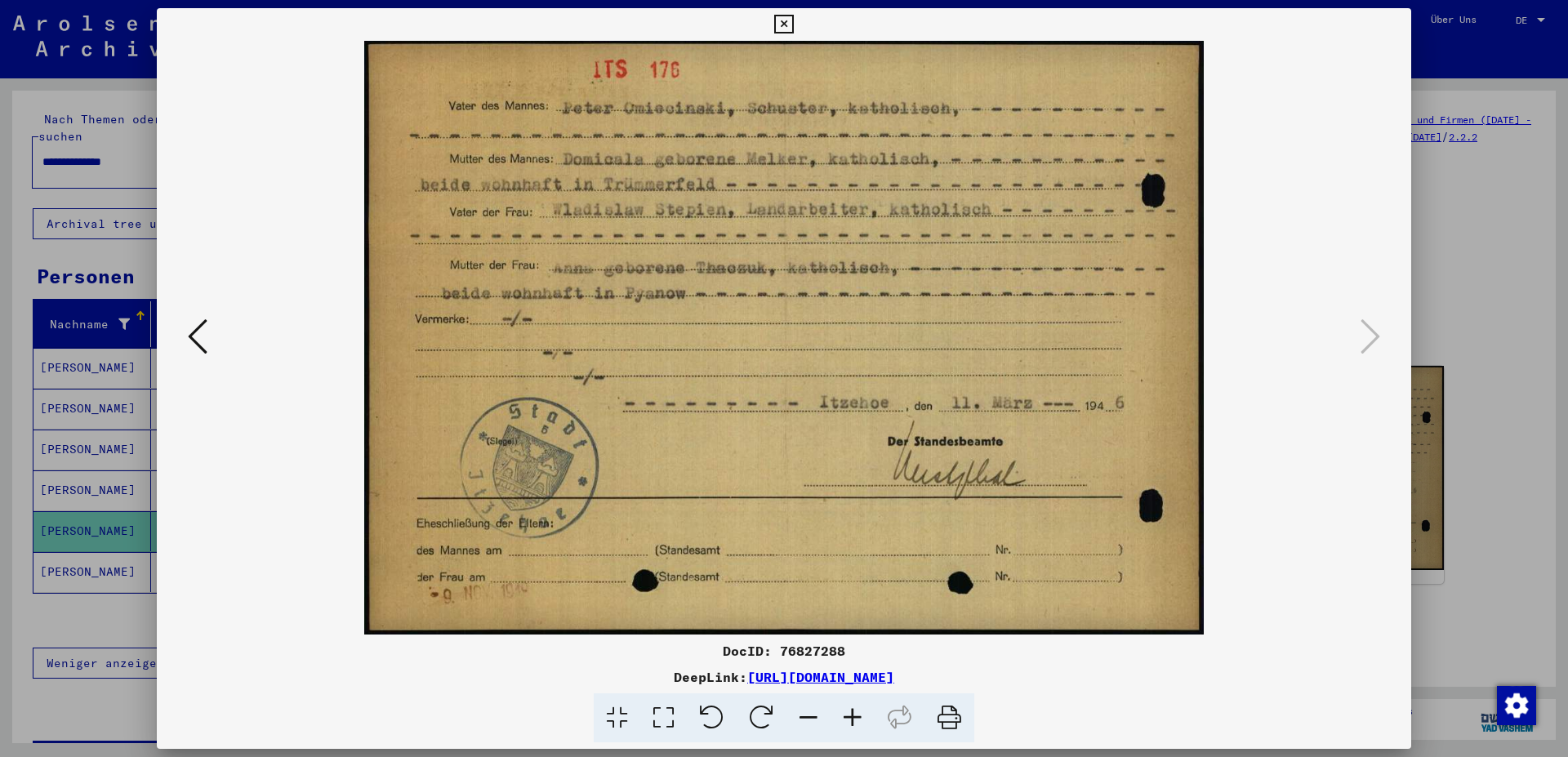
click at [793, 23] on icon at bounding box center [784, 24] width 19 height 20
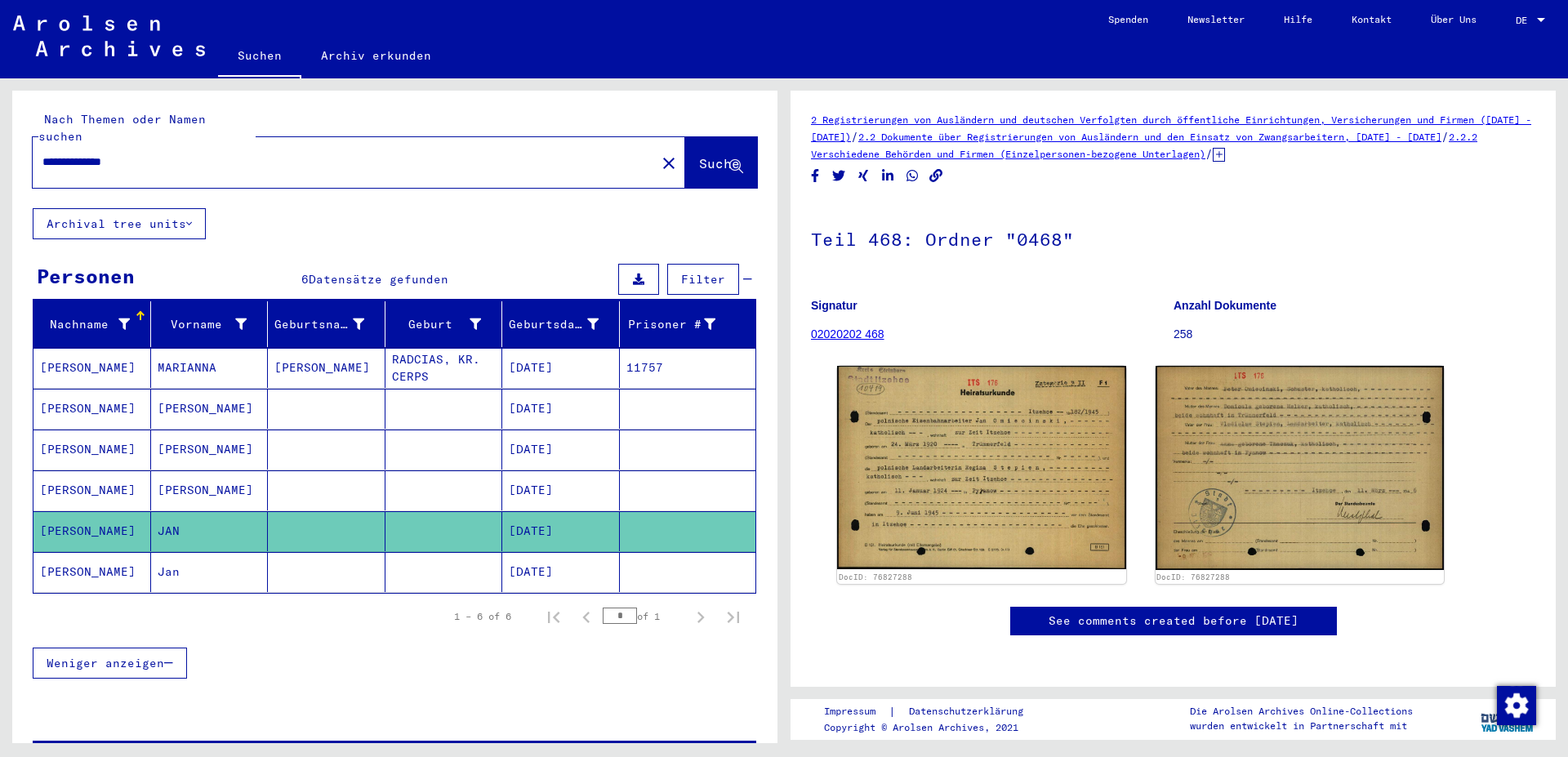
click at [79, 556] on mat-cell "[PERSON_NAME]" at bounding box center [91, 573] width 117 height 40
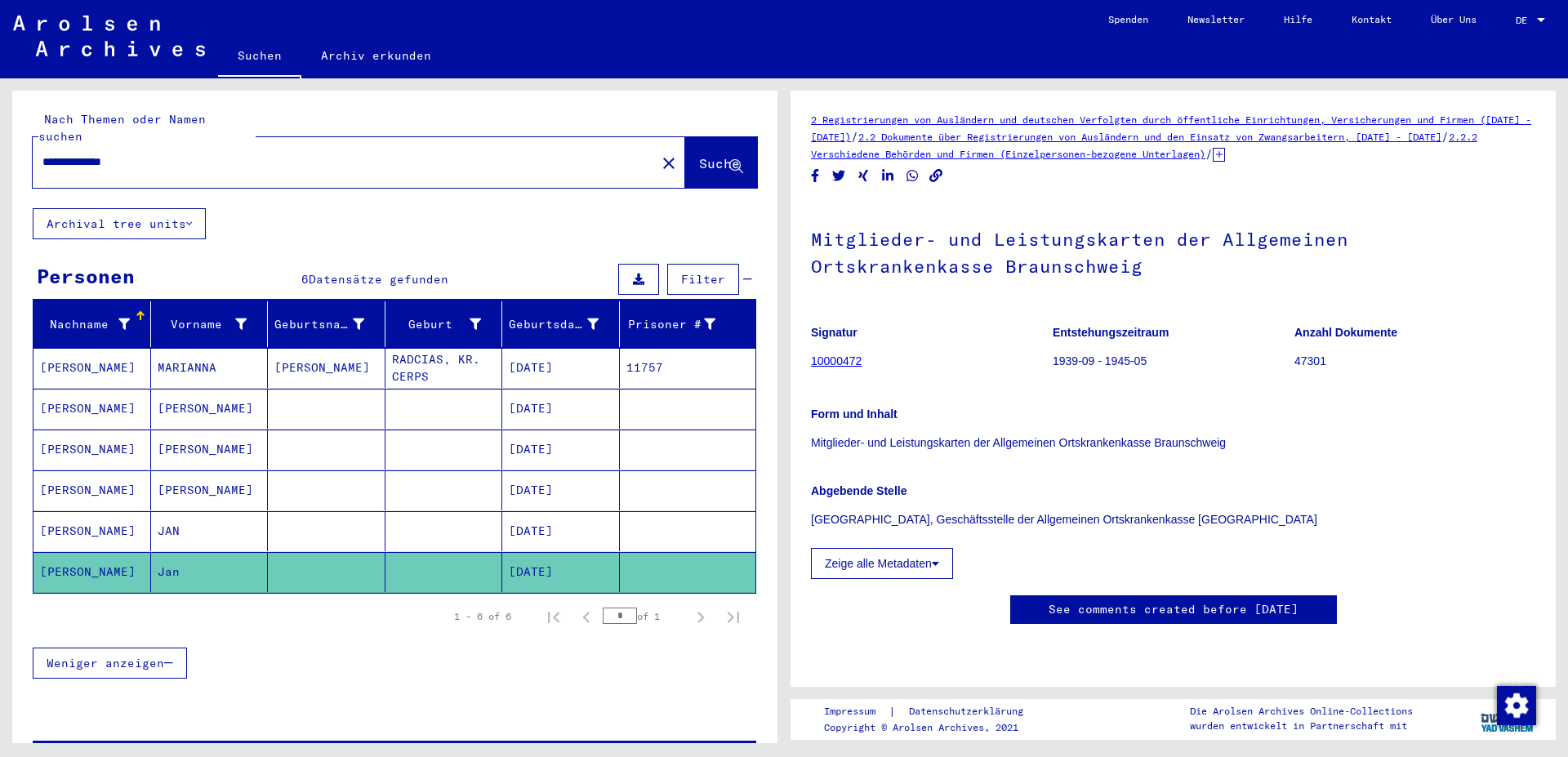
click at [845, 361] on link "10000472" at bounding box center [836, 360] width 50 height 13
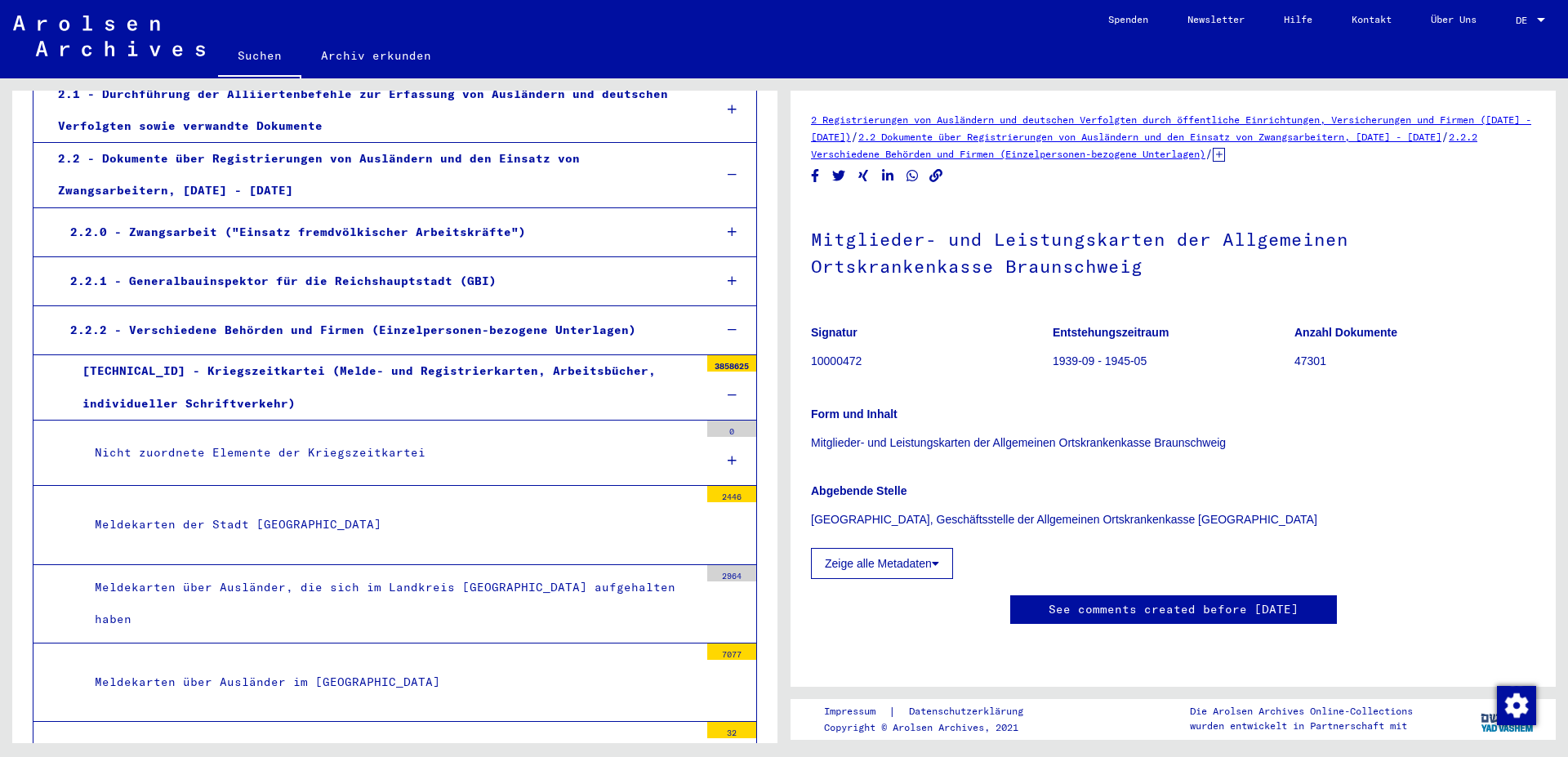
scroll to position [265, 0]
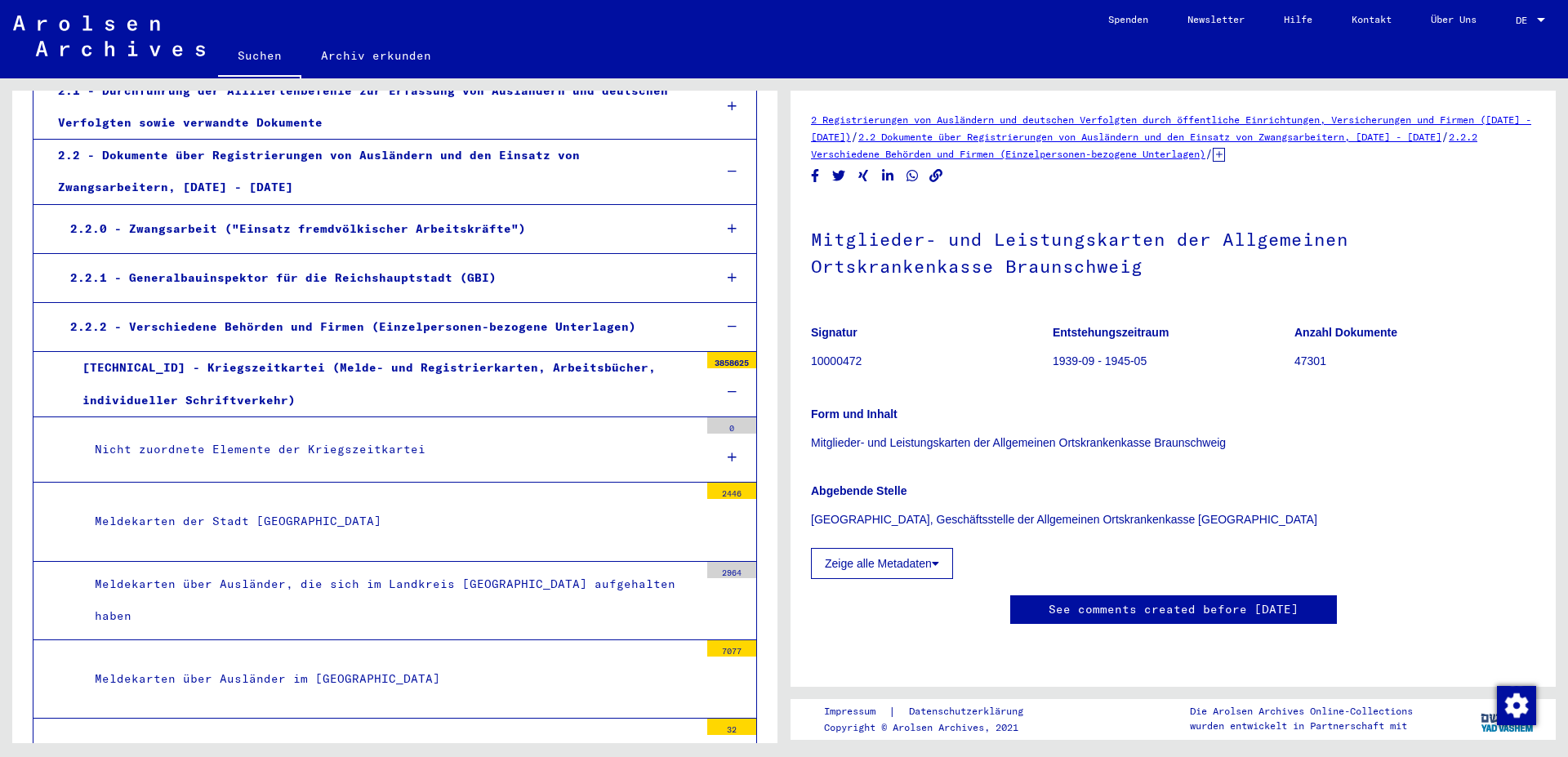
click at [727, 459] on icon at bounding box center [732, 457] width 9 height 11
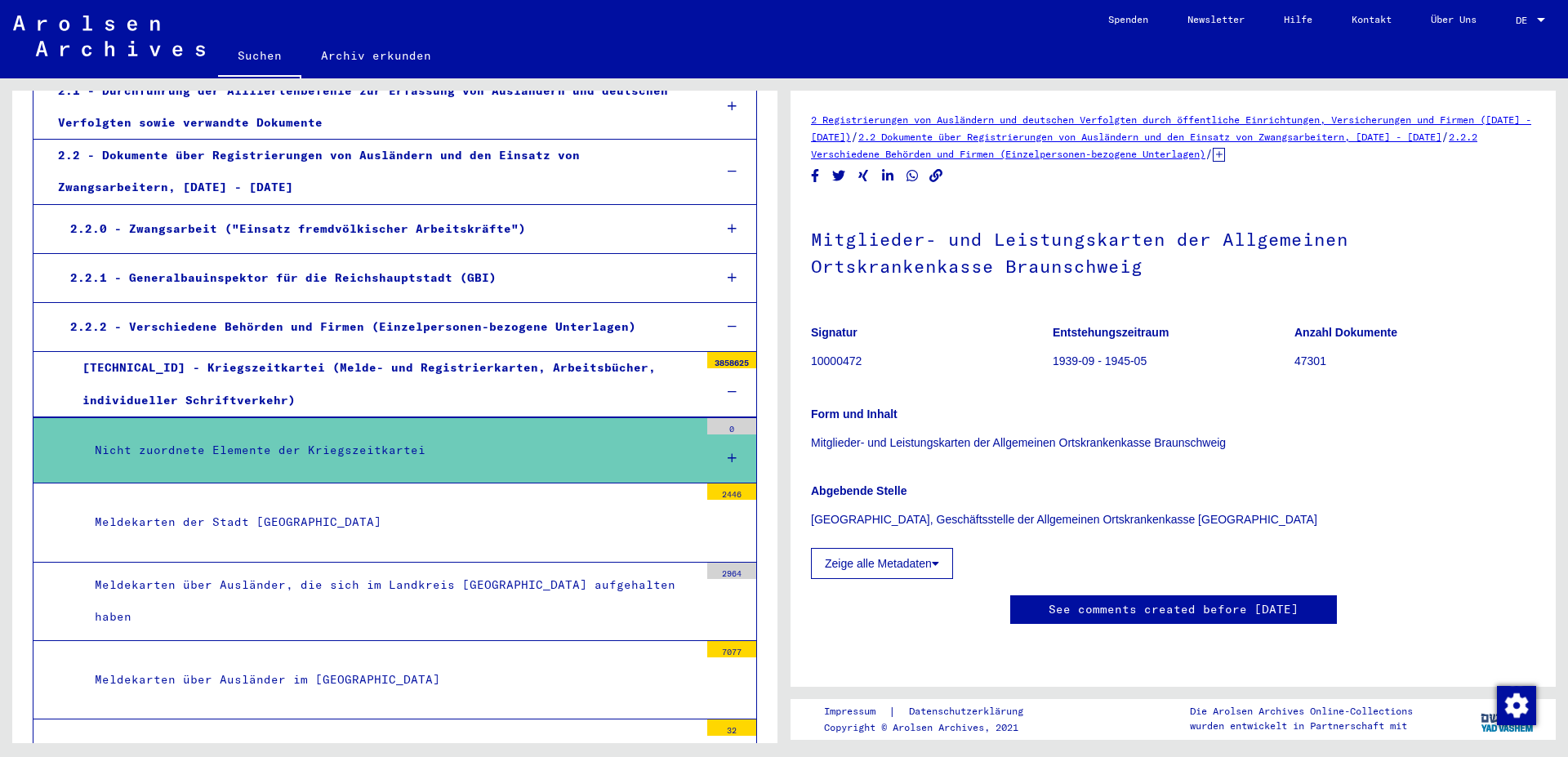
click at [342, 435] on div "Nicht zuordnete Elemente der Kriegszeitkartei" at bounding box center [391, 450] width 617 height 32
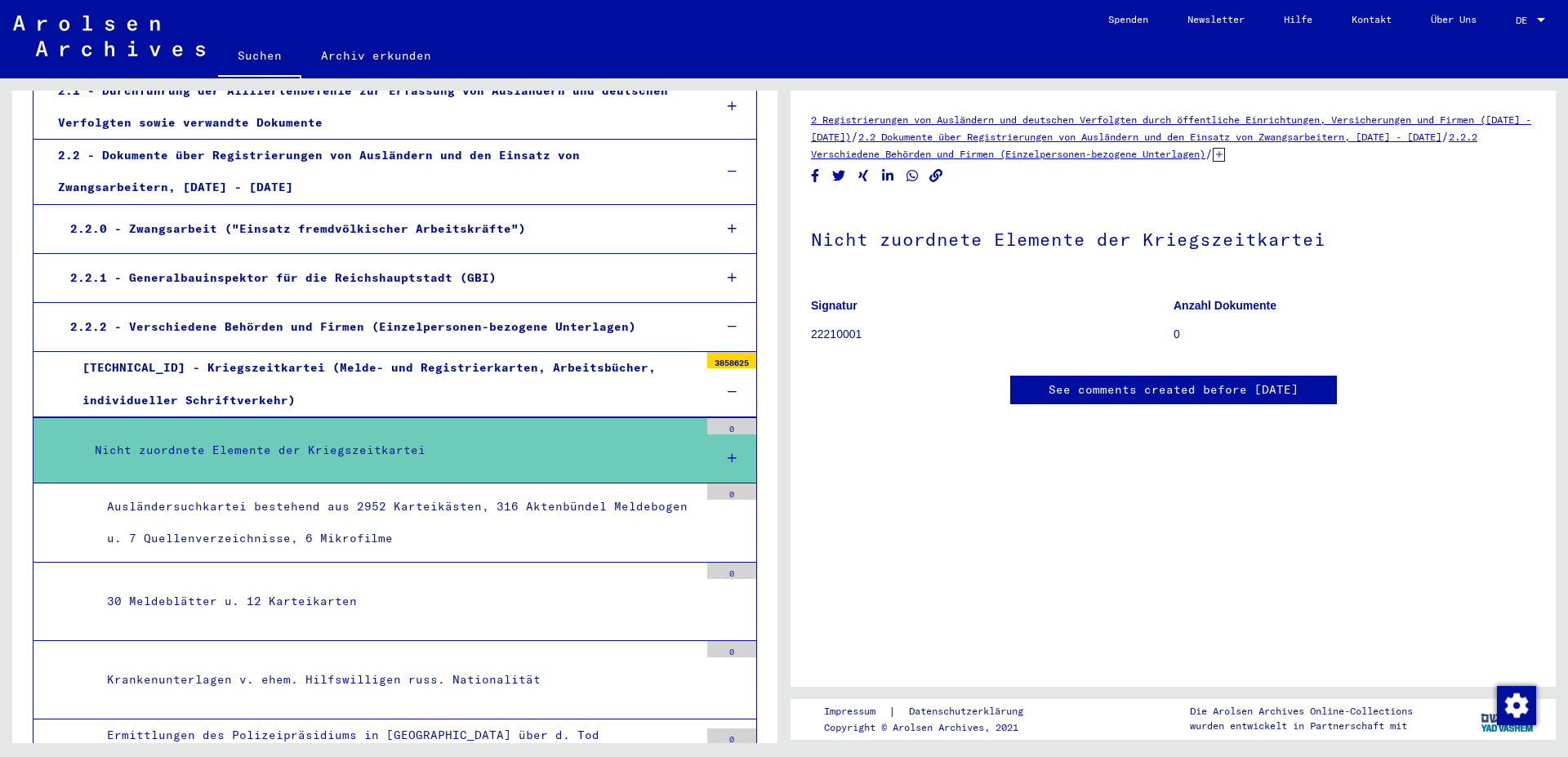
click at [851, 337] on p "22210001" at bounding box center [992, 335] width 362 height 17
click at [422, 537] on div "Ausländersuchkartei bestehend aus 2952 Karteikästen, 316 Aktenbündel Meldebogen…" at bounding box center [397, 522] width 605 height 64
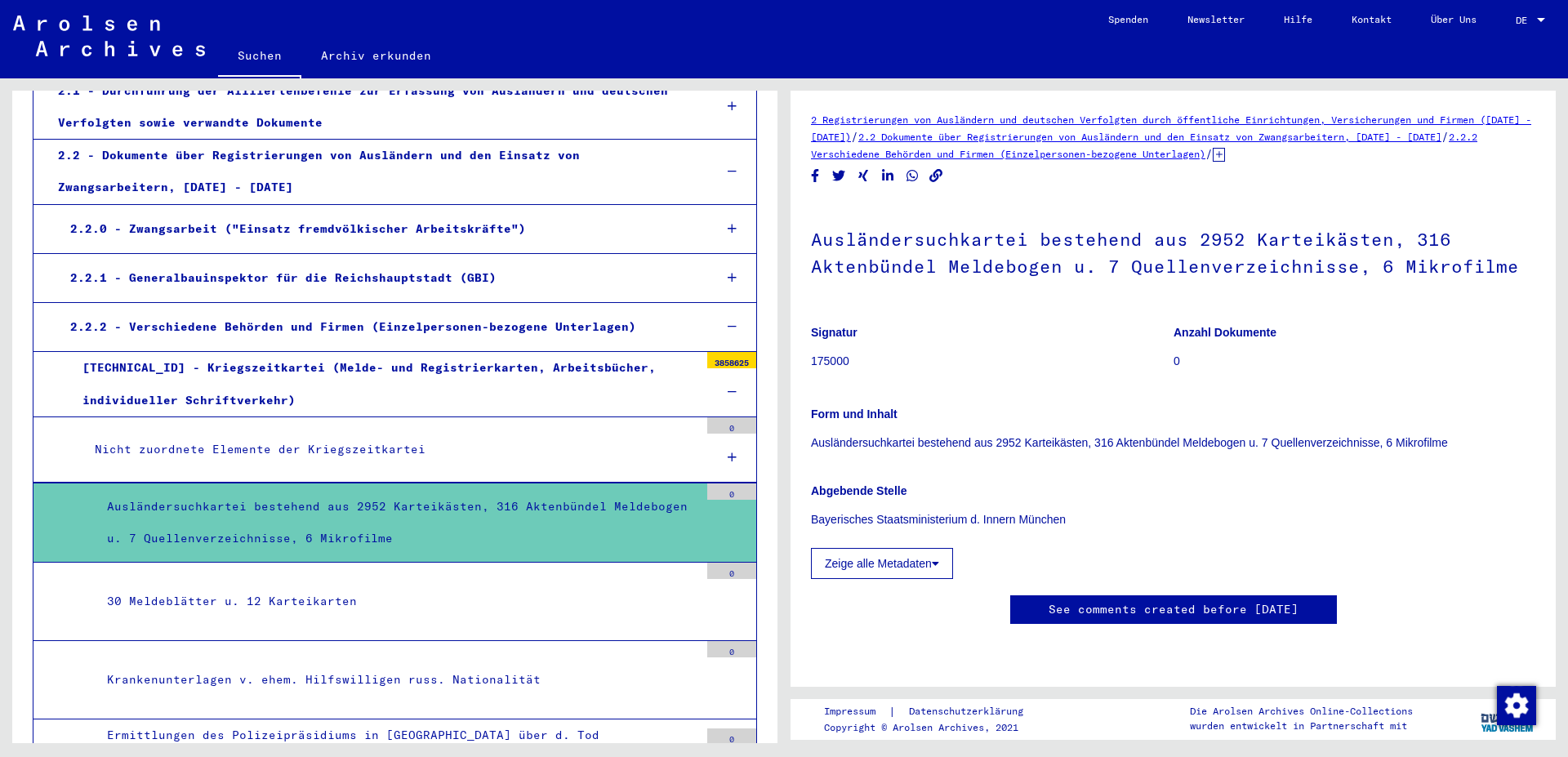
click at [1171, 611] on link "See comments created before [DATE]" at bounding box center [1173, 610] width 250 height 17
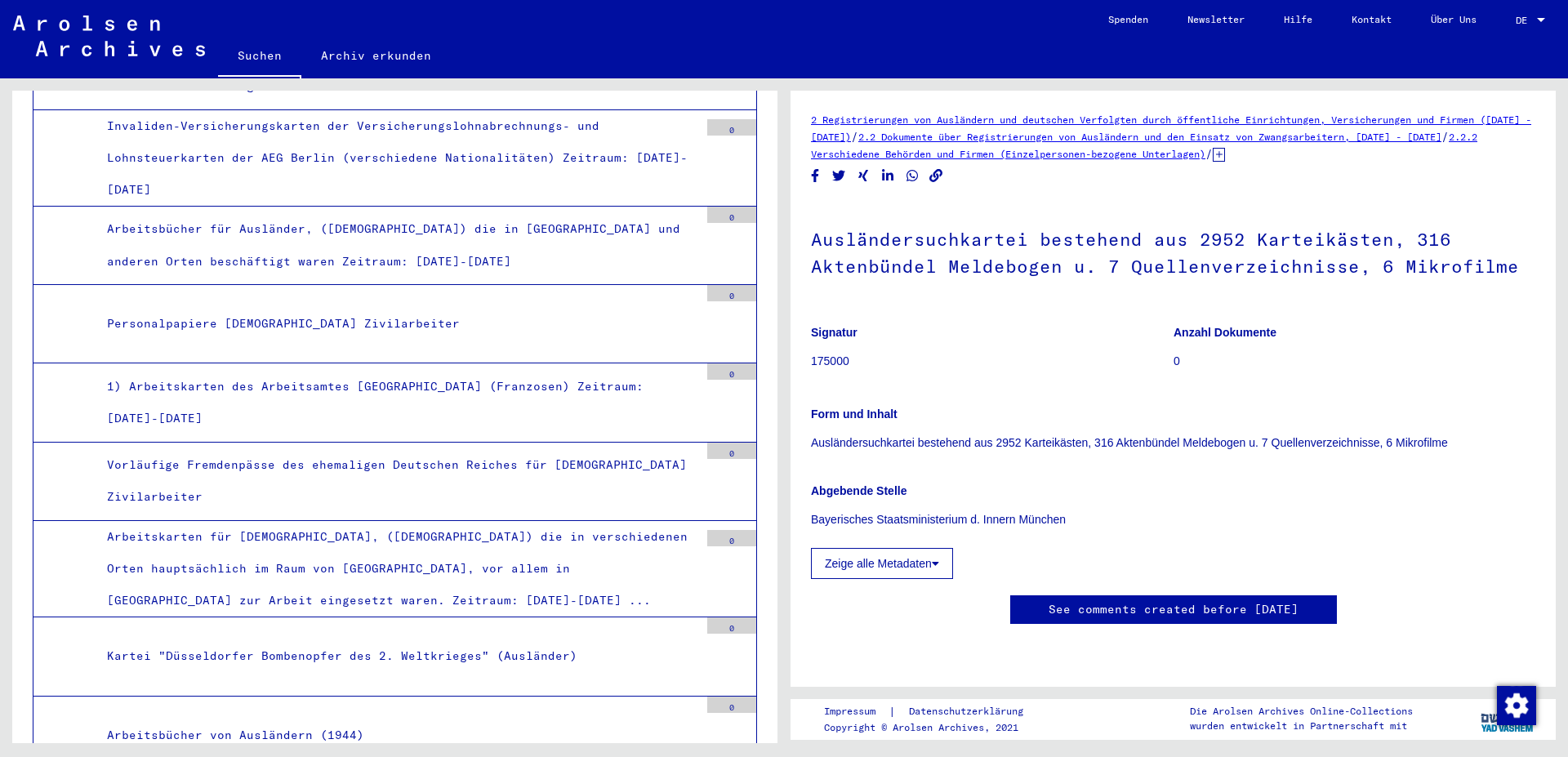
scroll to position [1235, 0]
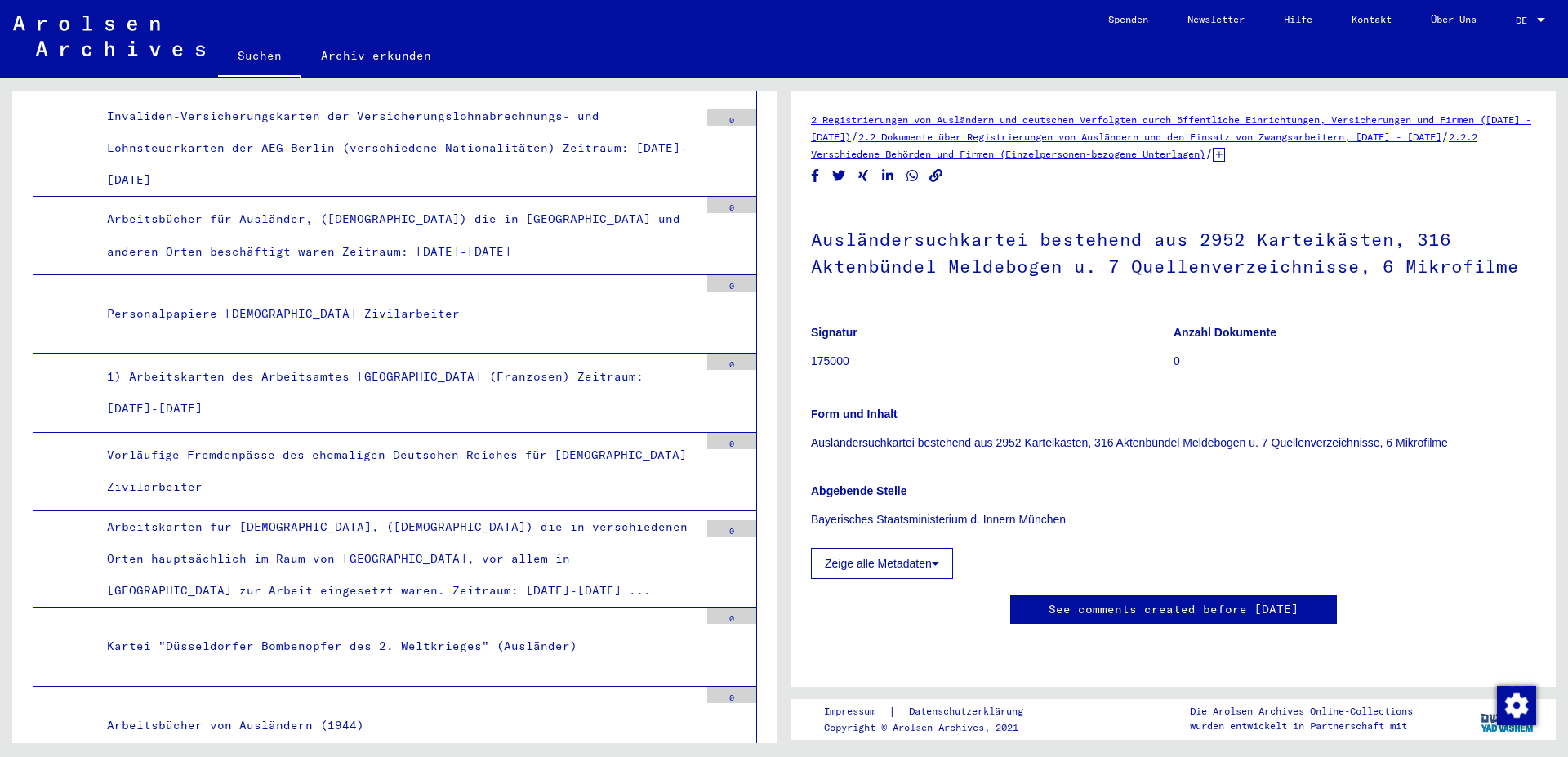
click at [269, 710] on div "Arbeitsbücher von Ausländern (1944)" at bounding box center [397, 726] width 605 height 32
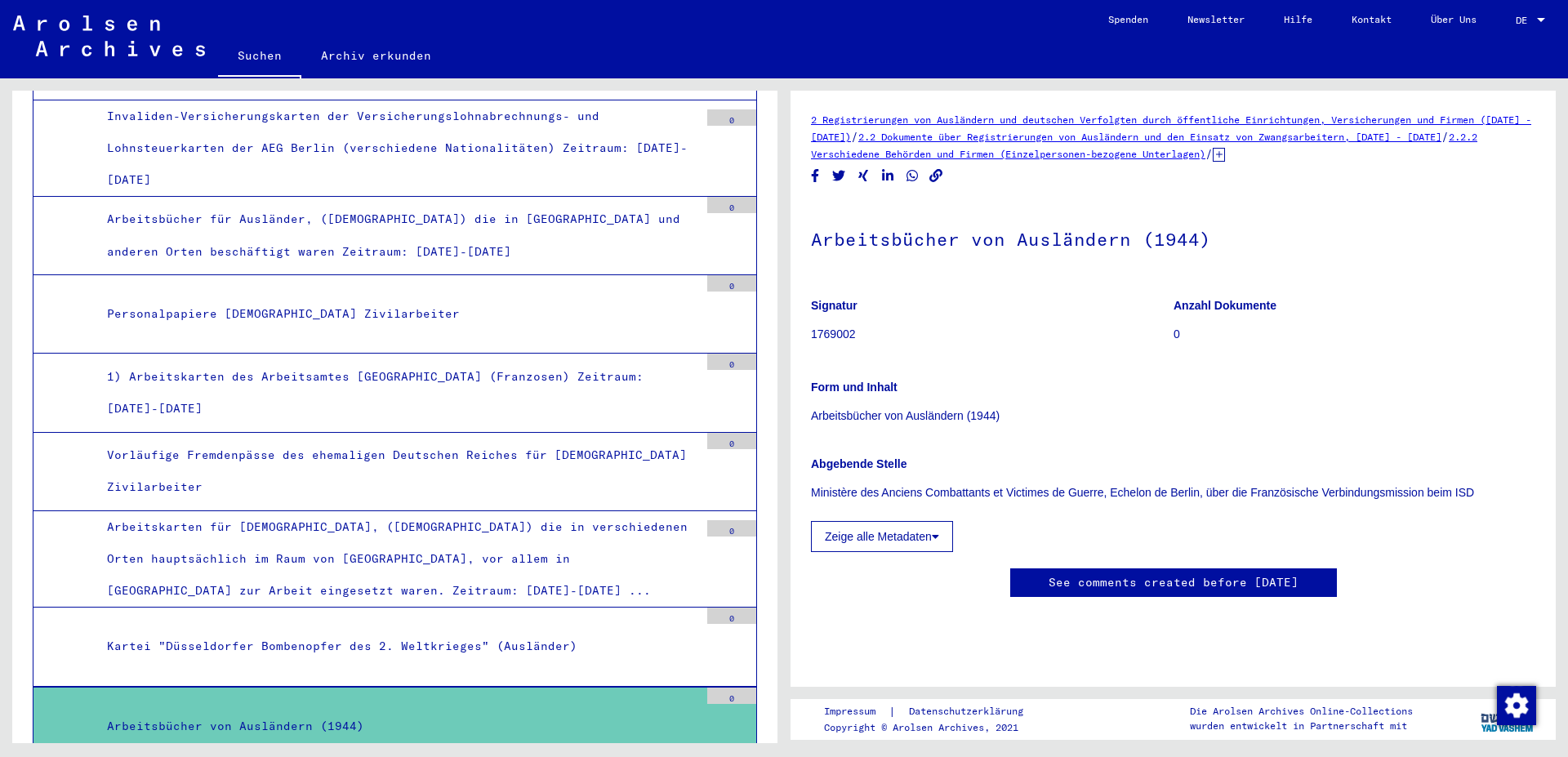
click at [833, 337] on p "1769002" at bounding box center [992, 335] width 362 height 17
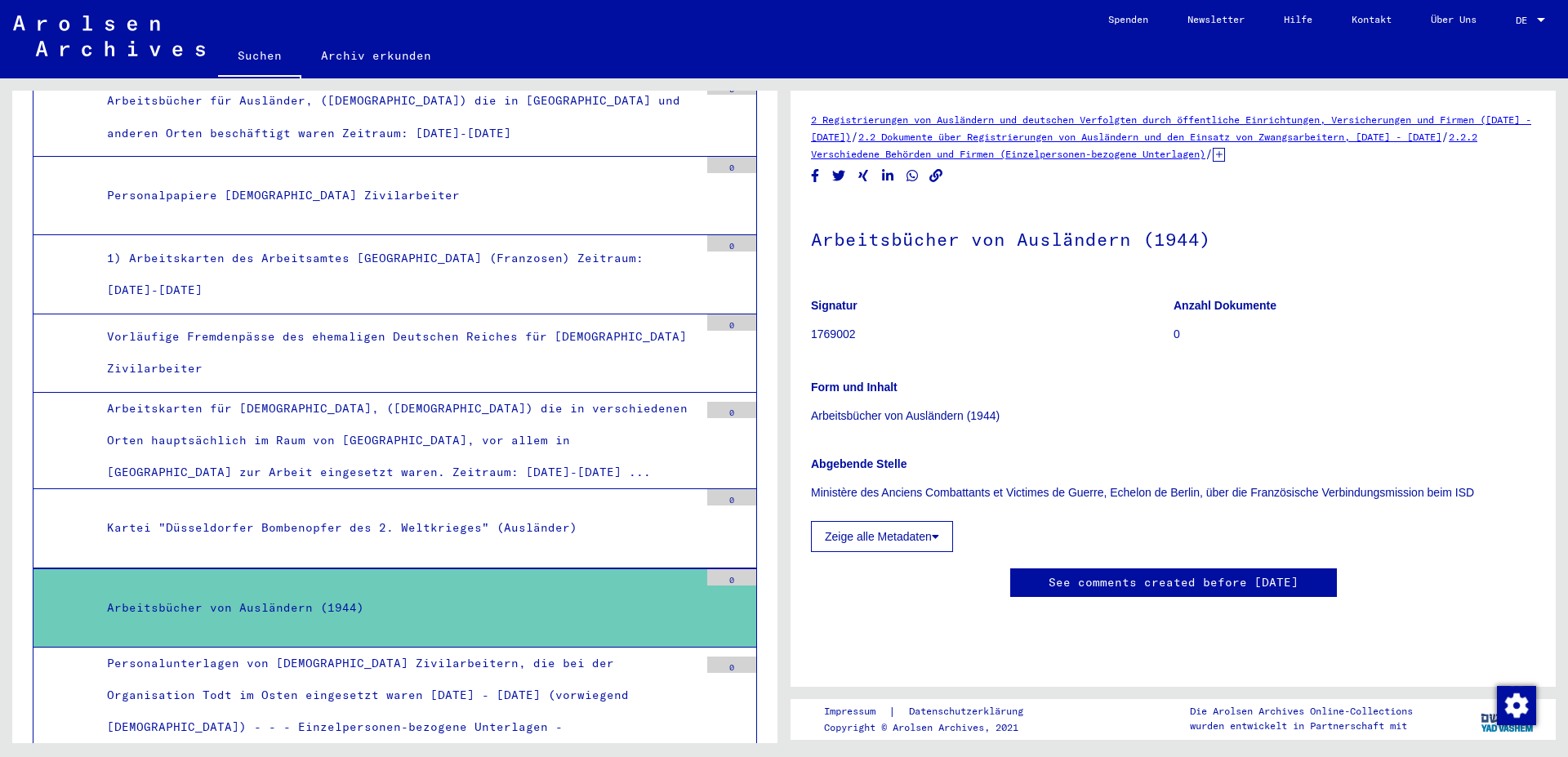
scroll to position [1498, 0]
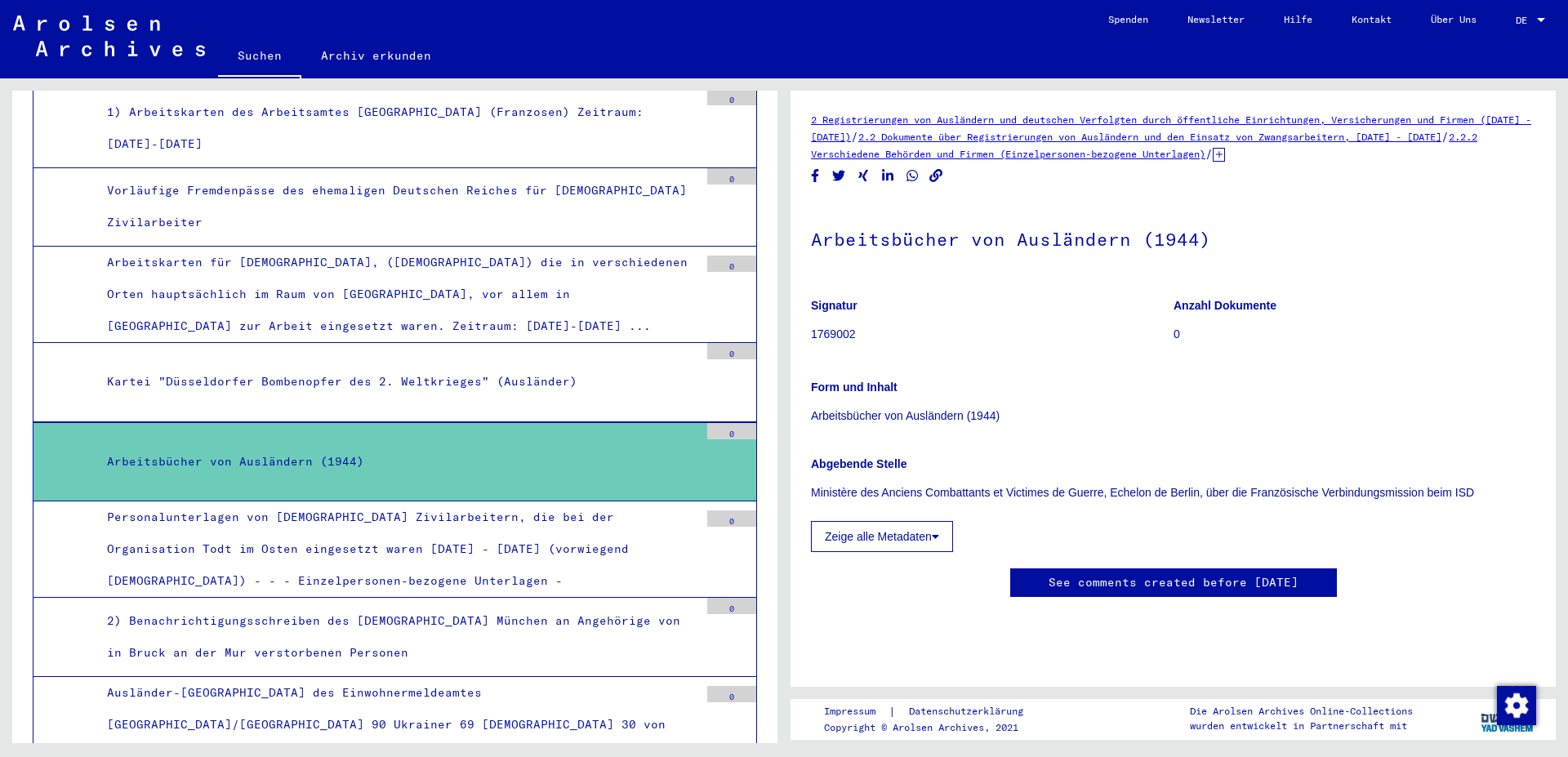
click at [405, 501] on div "Personalunterlagen von [DEMOGRAPHIC_DATA] Zivilarbeitern, die bei der Organisat…" at bounding box center [397, 549] width 605 height 97
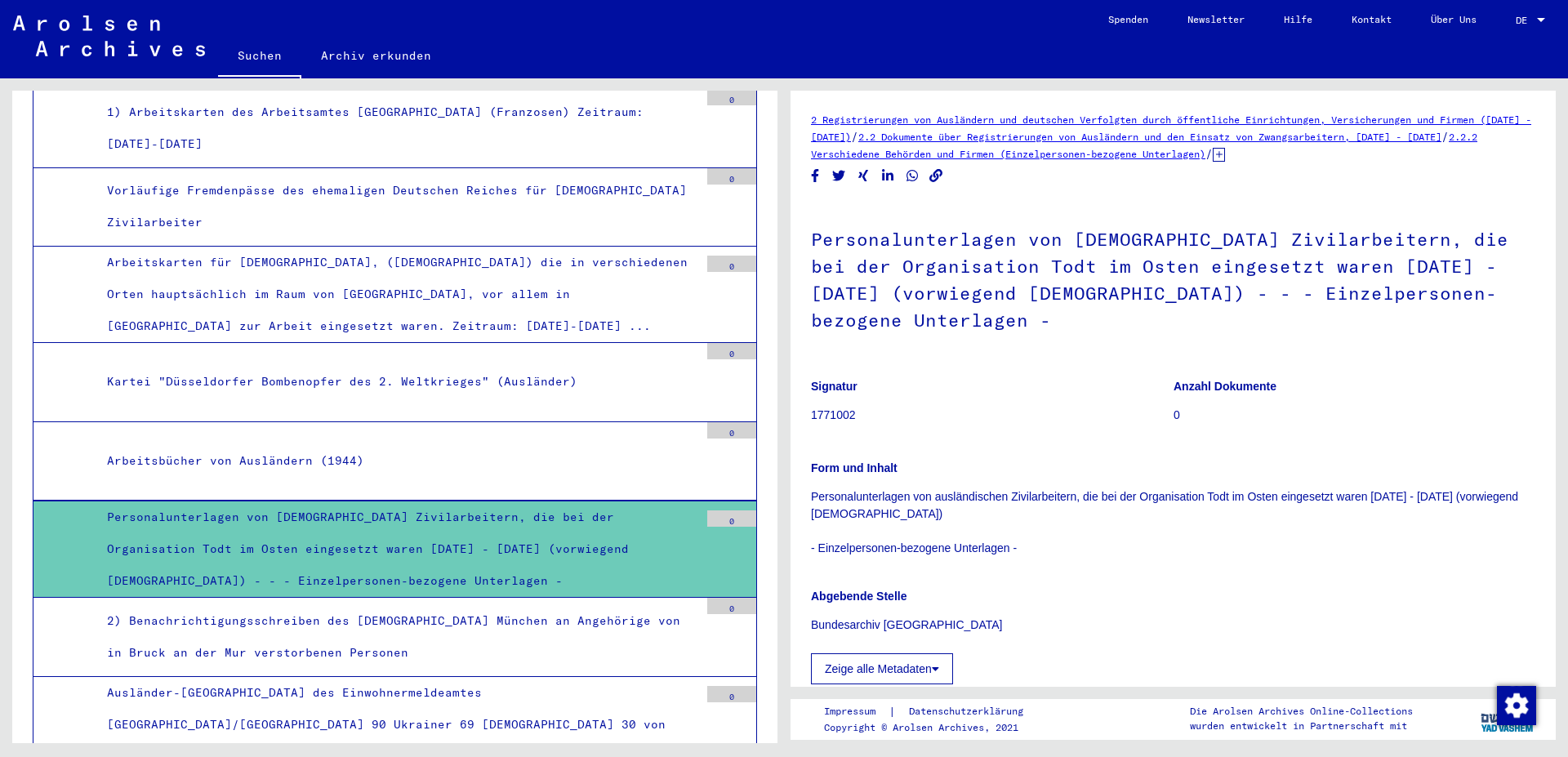
click at [405, 606] on div "2) Benachrichtigungsschreiben des [DEMOGRAPHIC_DATA] München an Angehörige von …" at bounding box center [397, 637] width 605 height 64
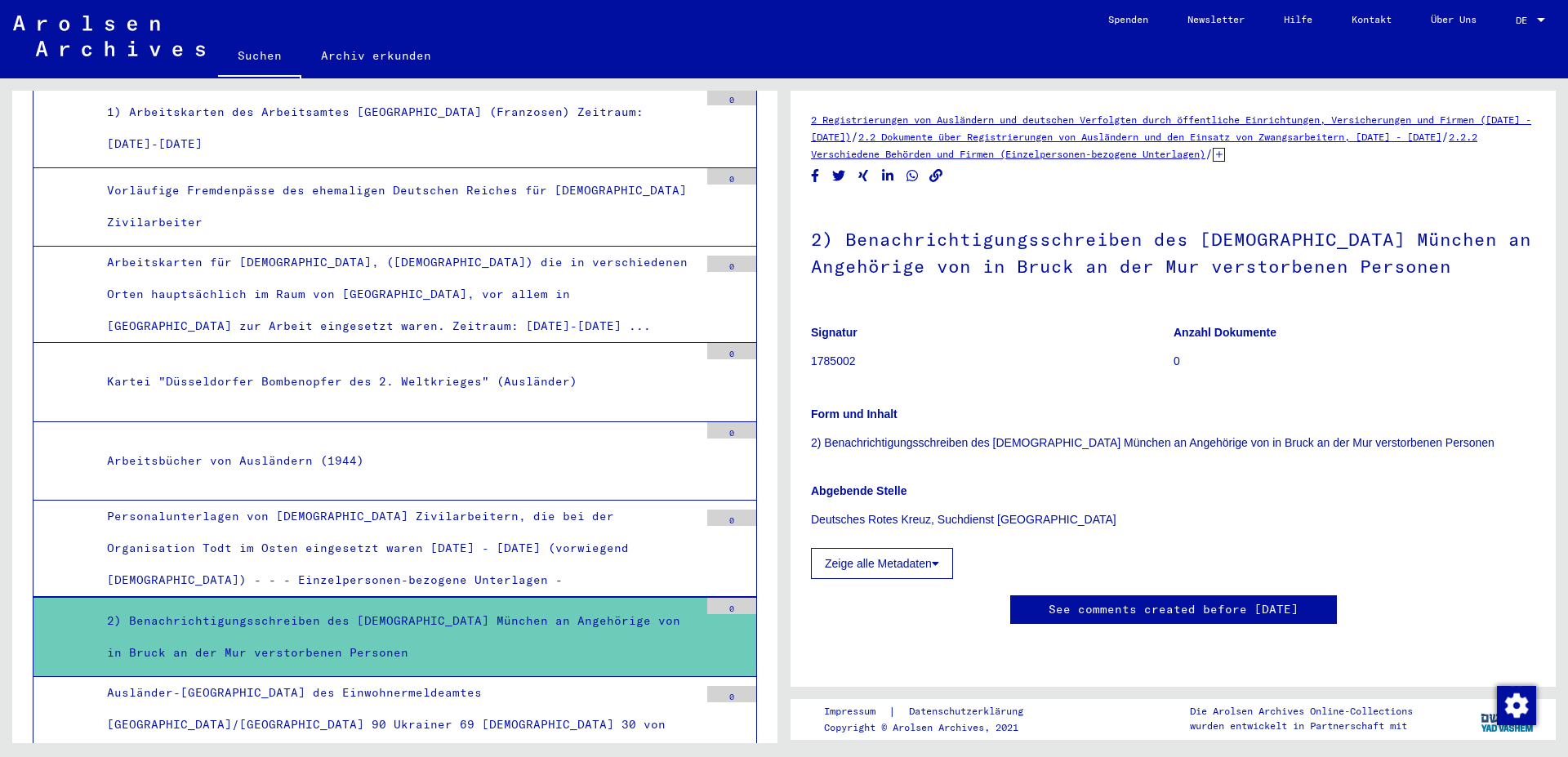
click at [393, 677] on div "Ausländer-[GEOGRAPHIC_DATA] des Einwohnermeldeamtes [GEOGRAPHIC_DATA]/[GEOGRAPH…" at bounding box center [397, 725] width 605 height 97
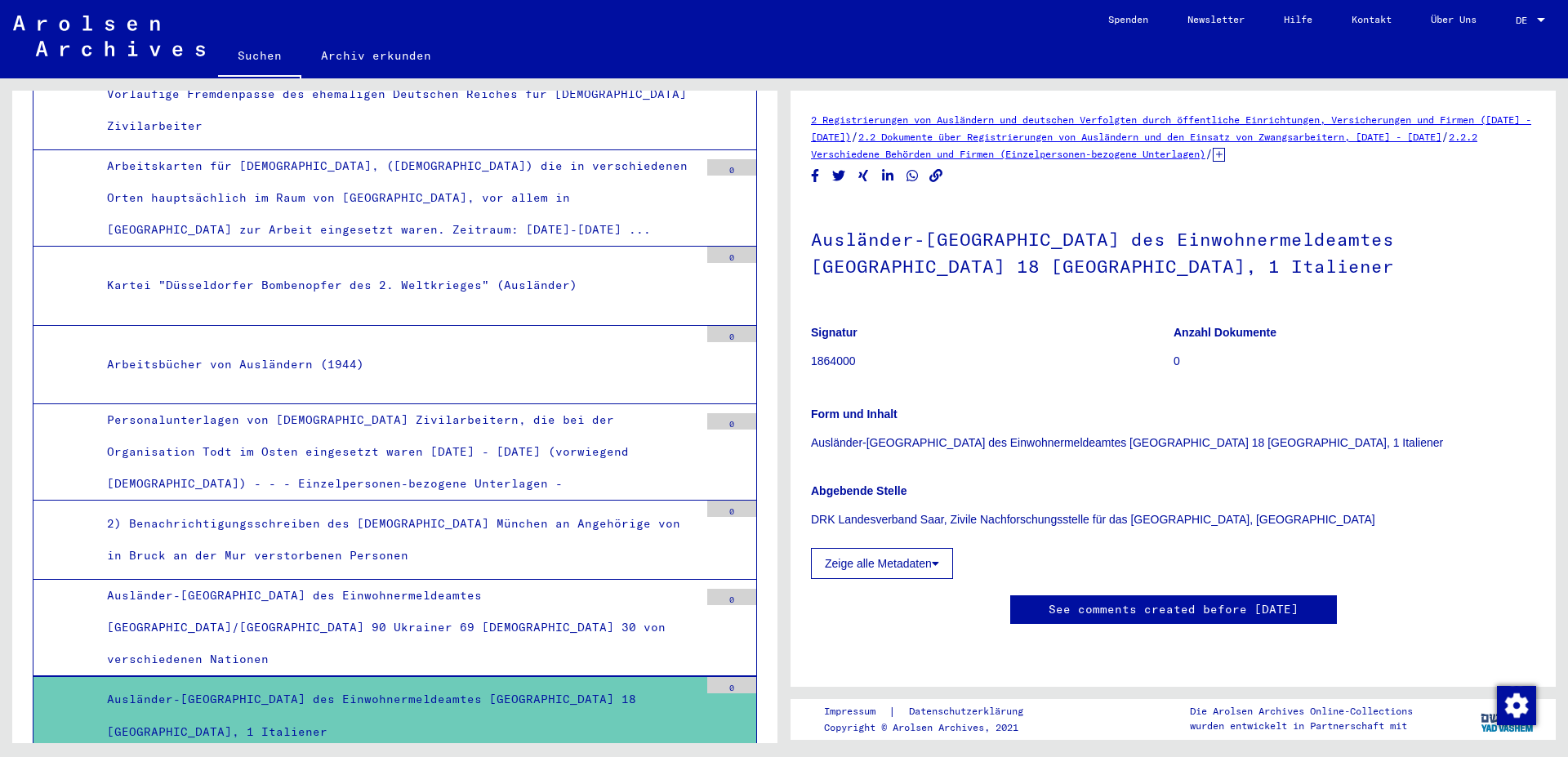
scroll to position [1675, 0]
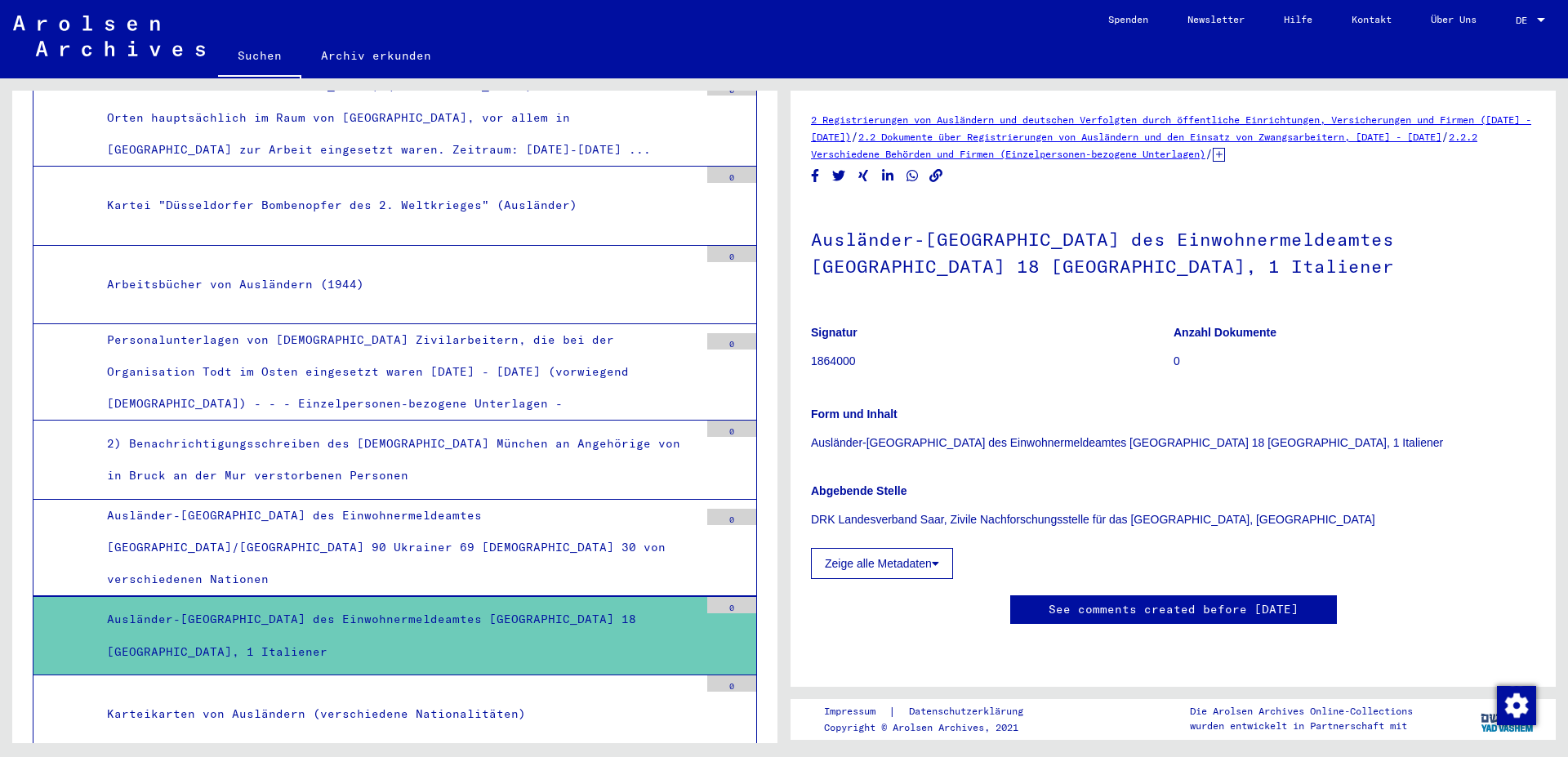
click at [445, 699] on div "Karteikarten von Ausländern (verschiedene Nationalitäten)" at bounding box center [397, 714] width 605 height 32
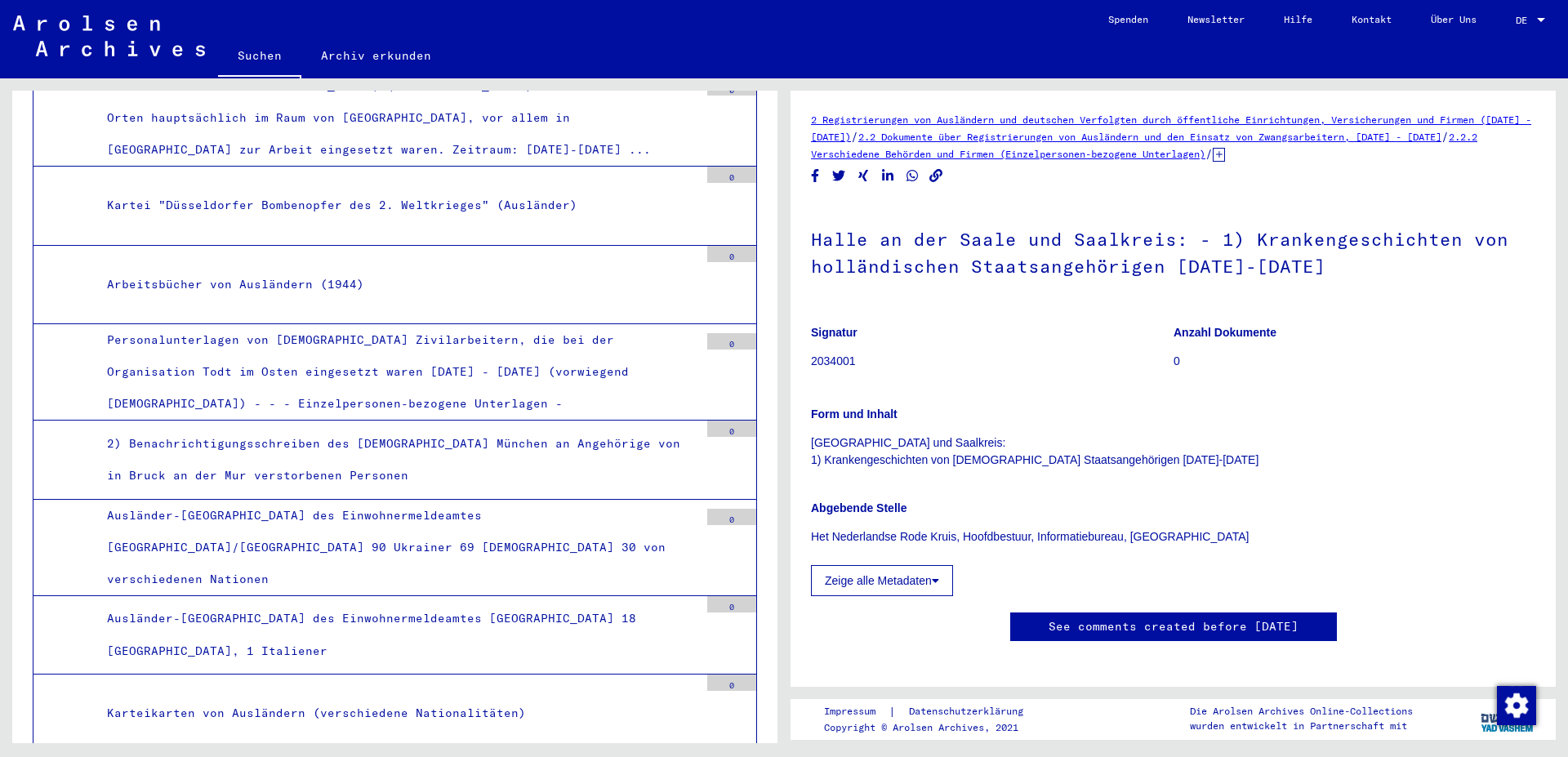
scroll to position [1764, 0]
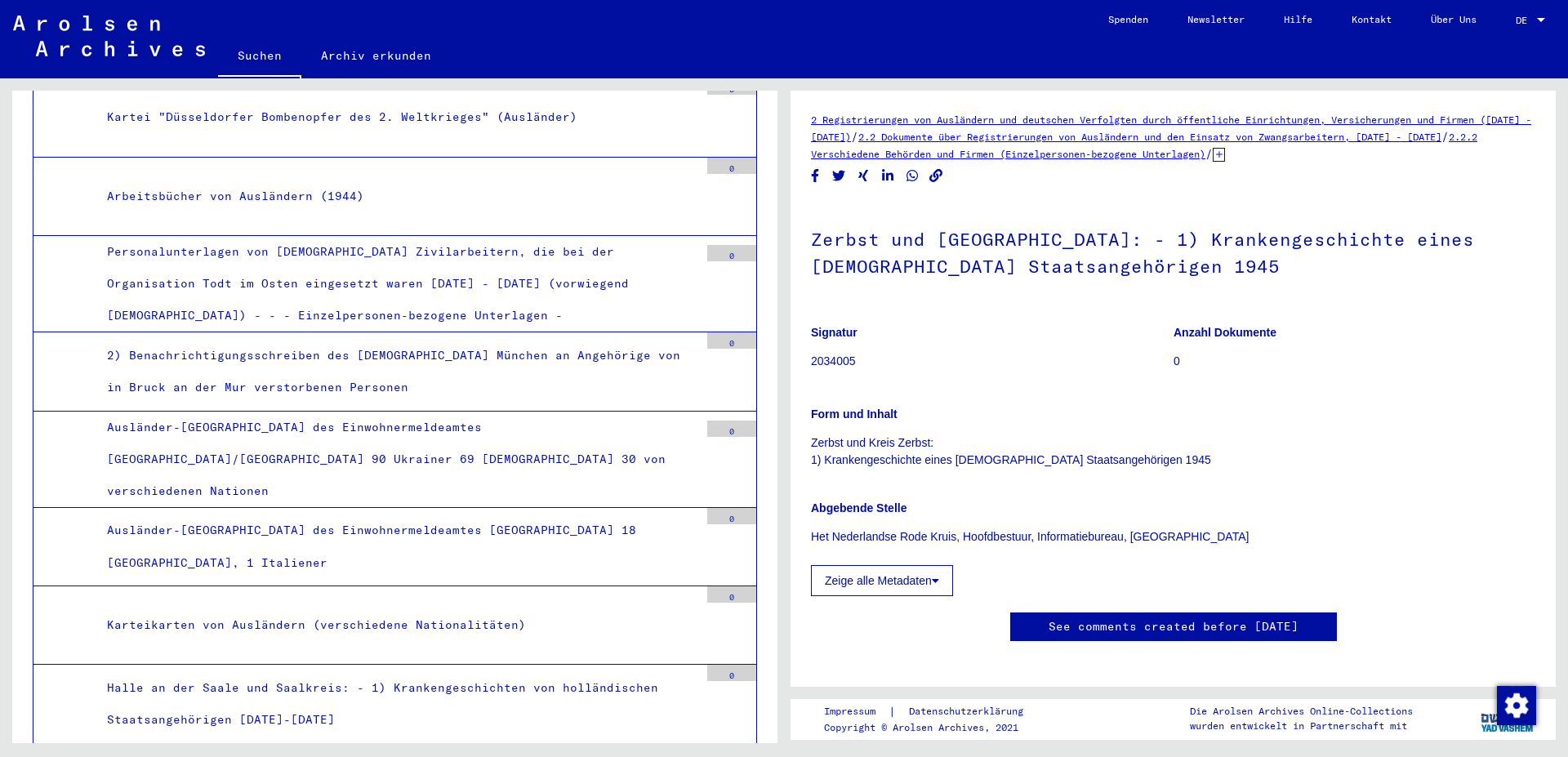
click at [857, 586] on button "Zeige alle Metadaten" at bounding box center [881, 581] width 142 height 31
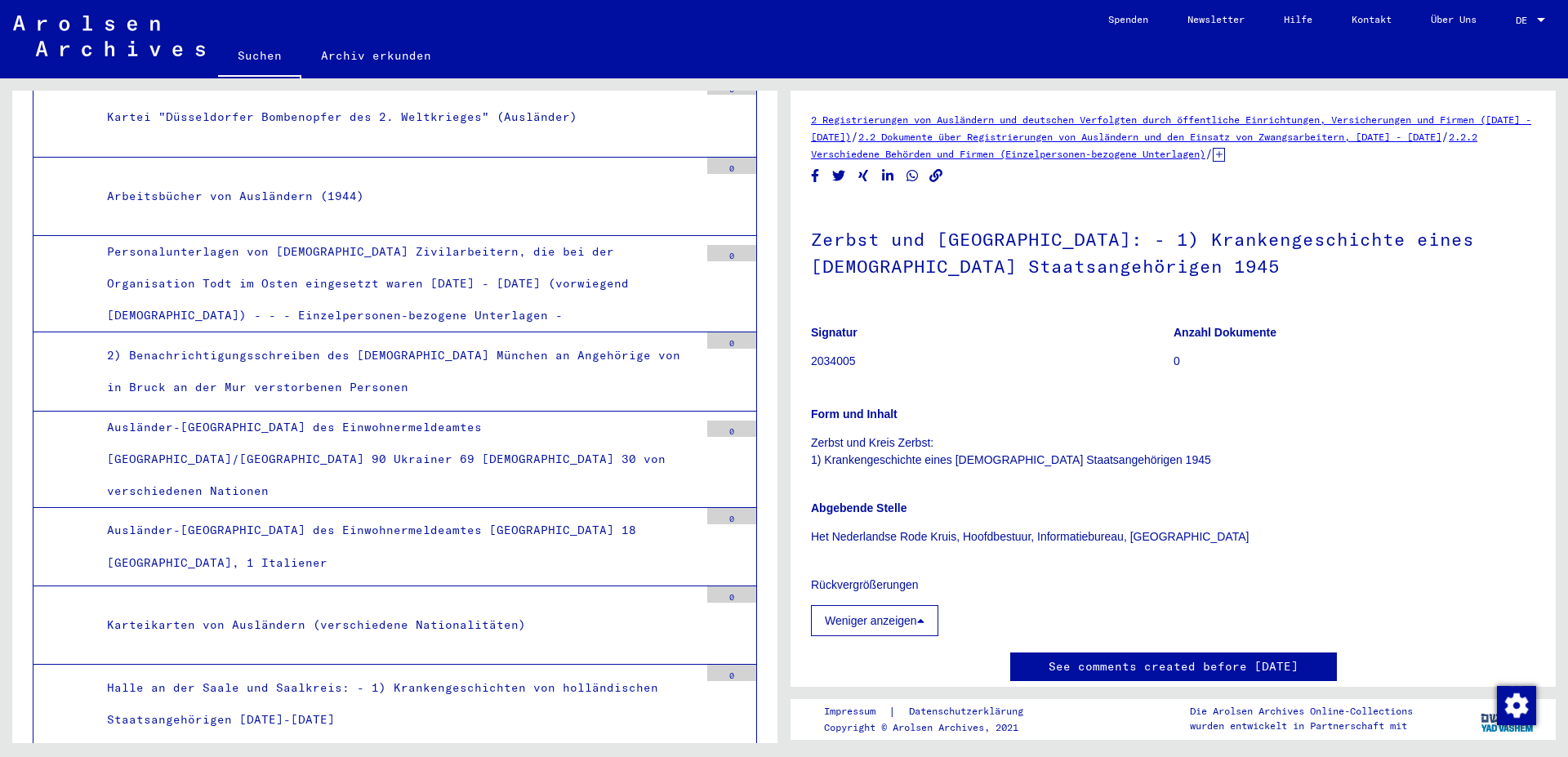
scroll to position [352, 0]
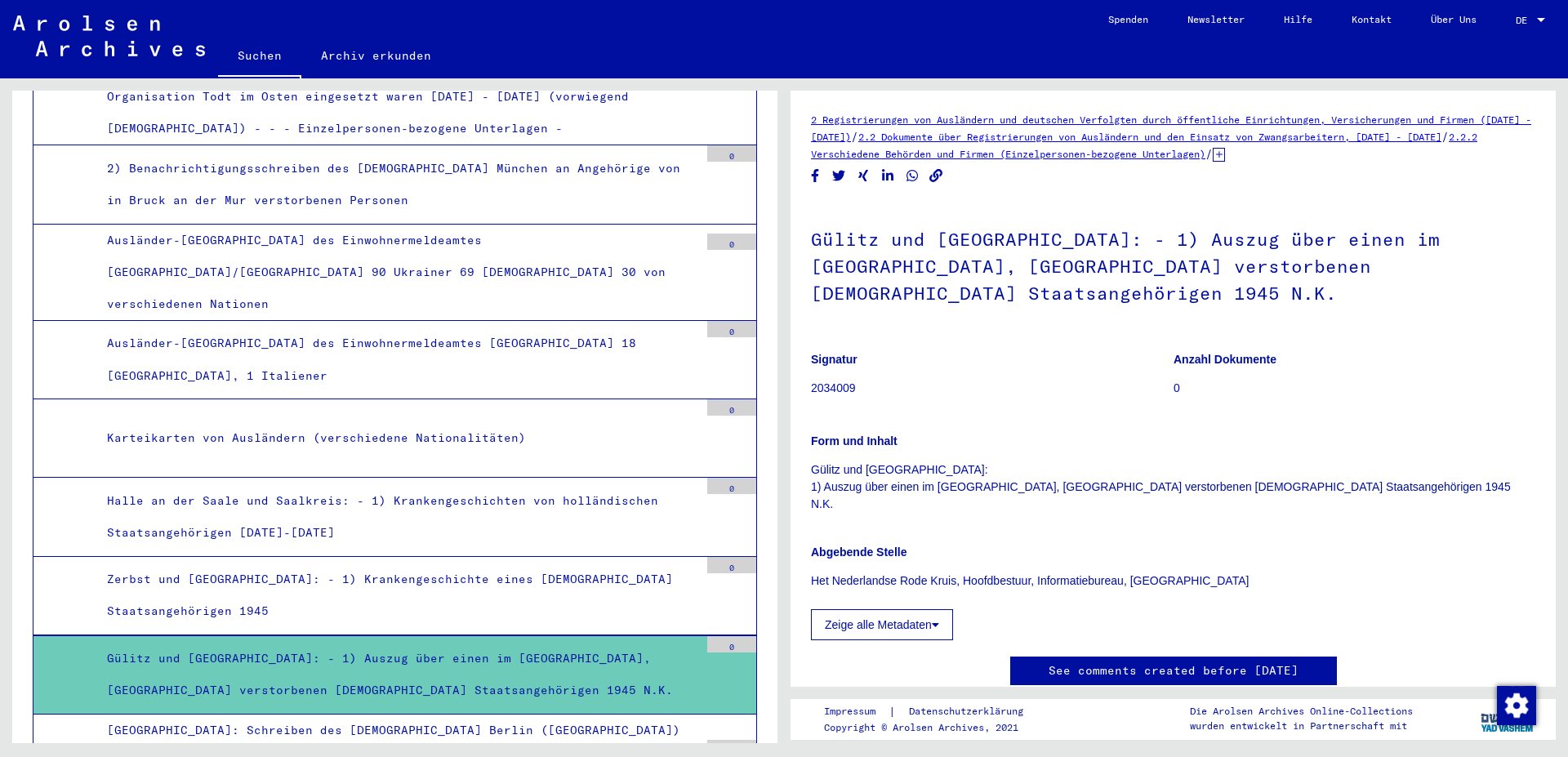
scroll to position [2028, 0]
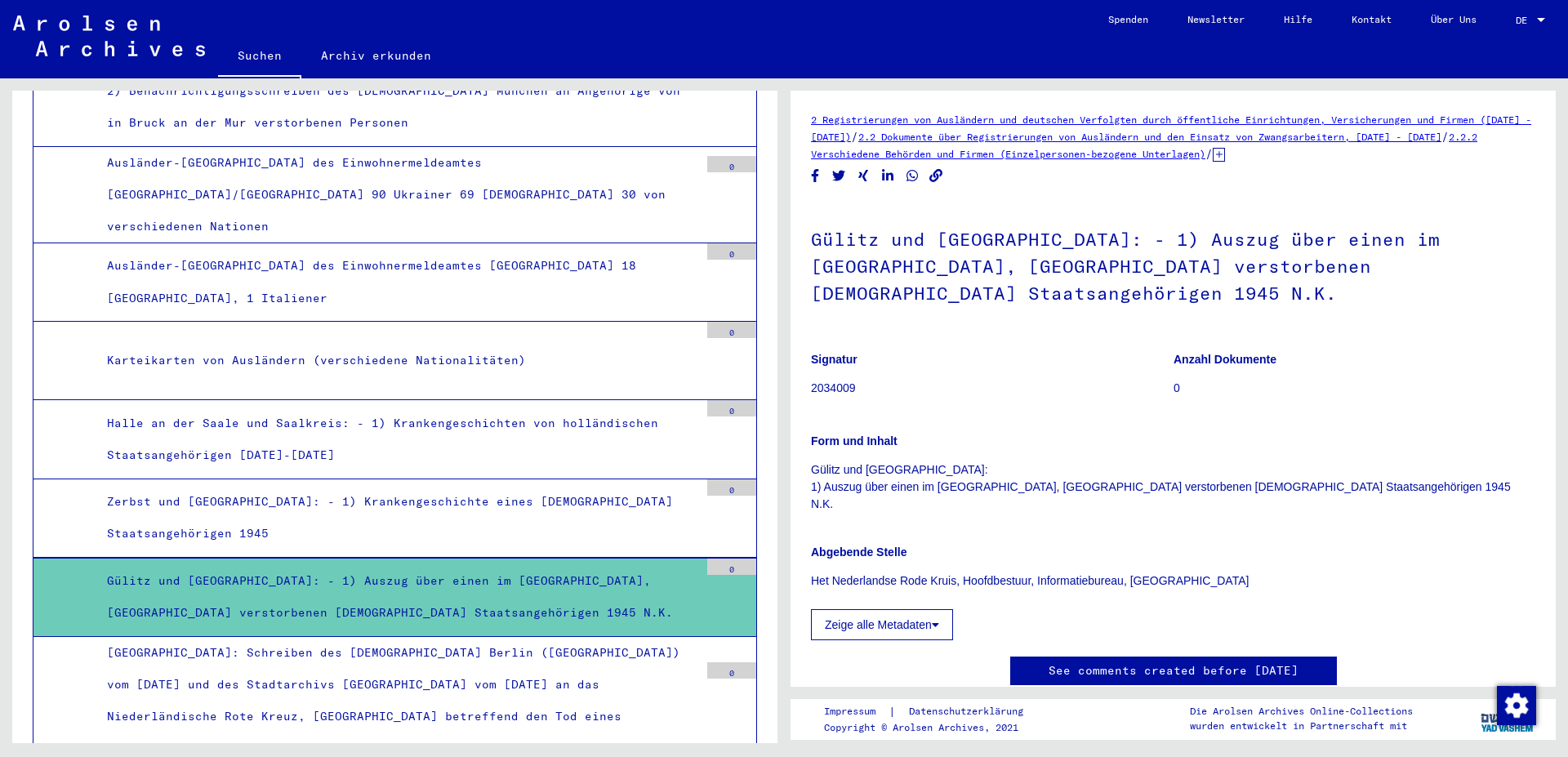
click at [627, 637] on div "[GEOGRAPHIC_DATA]: Schreiben des [DEMOGRAPHIC_DATA] Berlin ([GEOGRAPHIC_DATA]) …" at bounding box center [397, 700] width 605 height 128
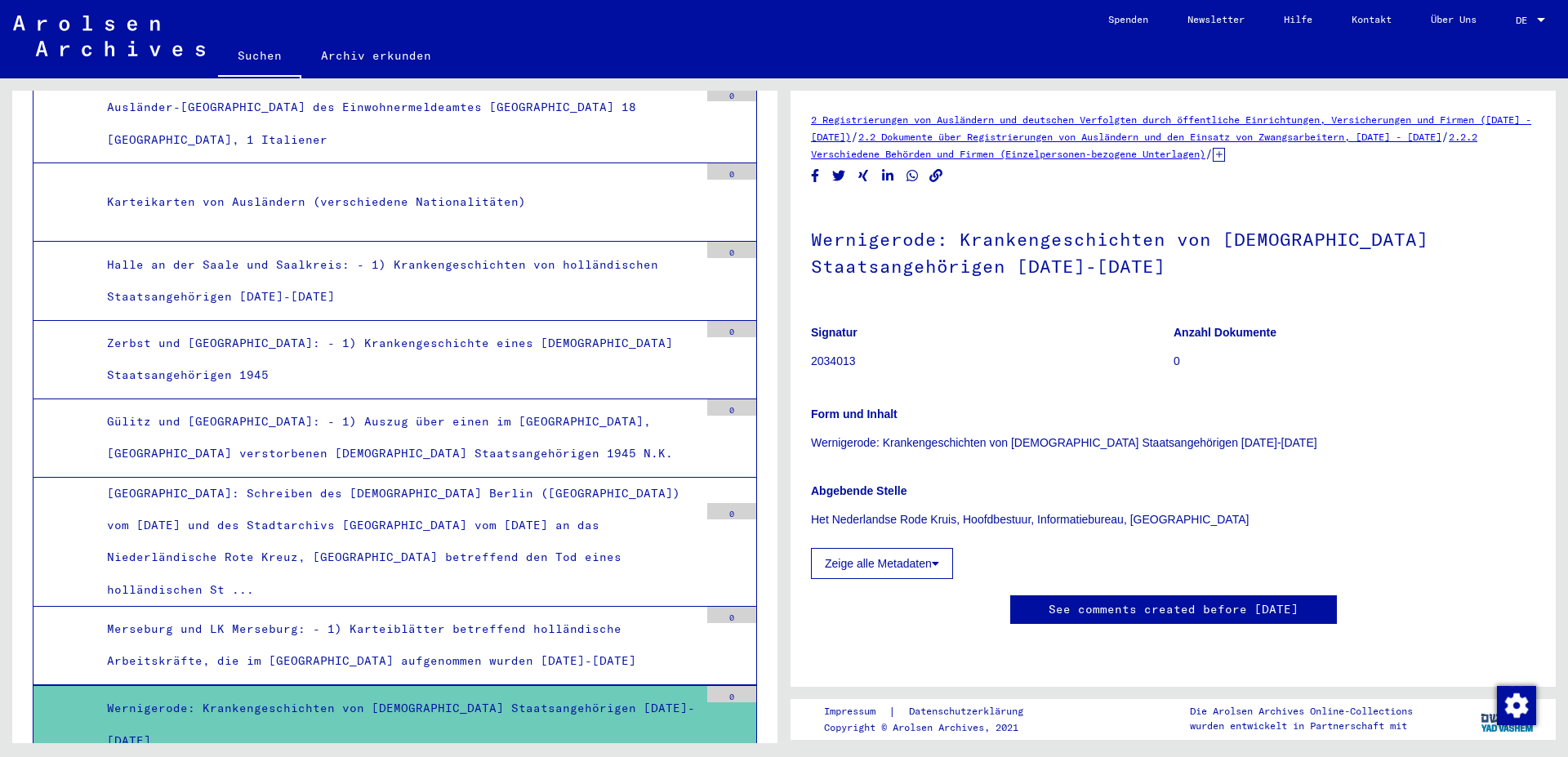
scroll to position [2204, 0]
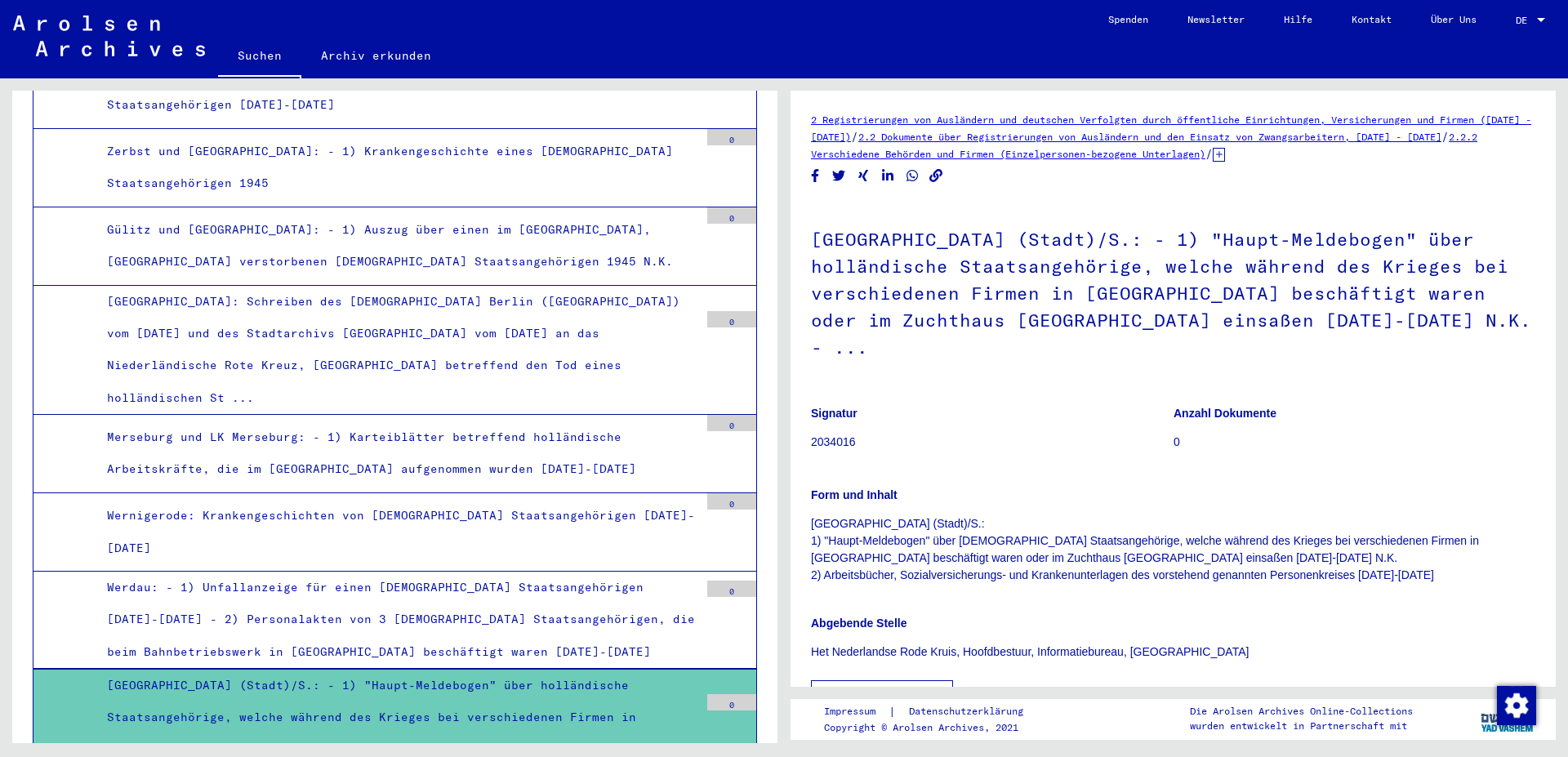
scroll to position [2381, 0]
click at [882, 680] on button "Zeige alle Metadaten" at bounding box center [881, 696] width 142 height 31
click at [827, 433] on p "2034016" at bounding box center [992, 442] width 362 height 17
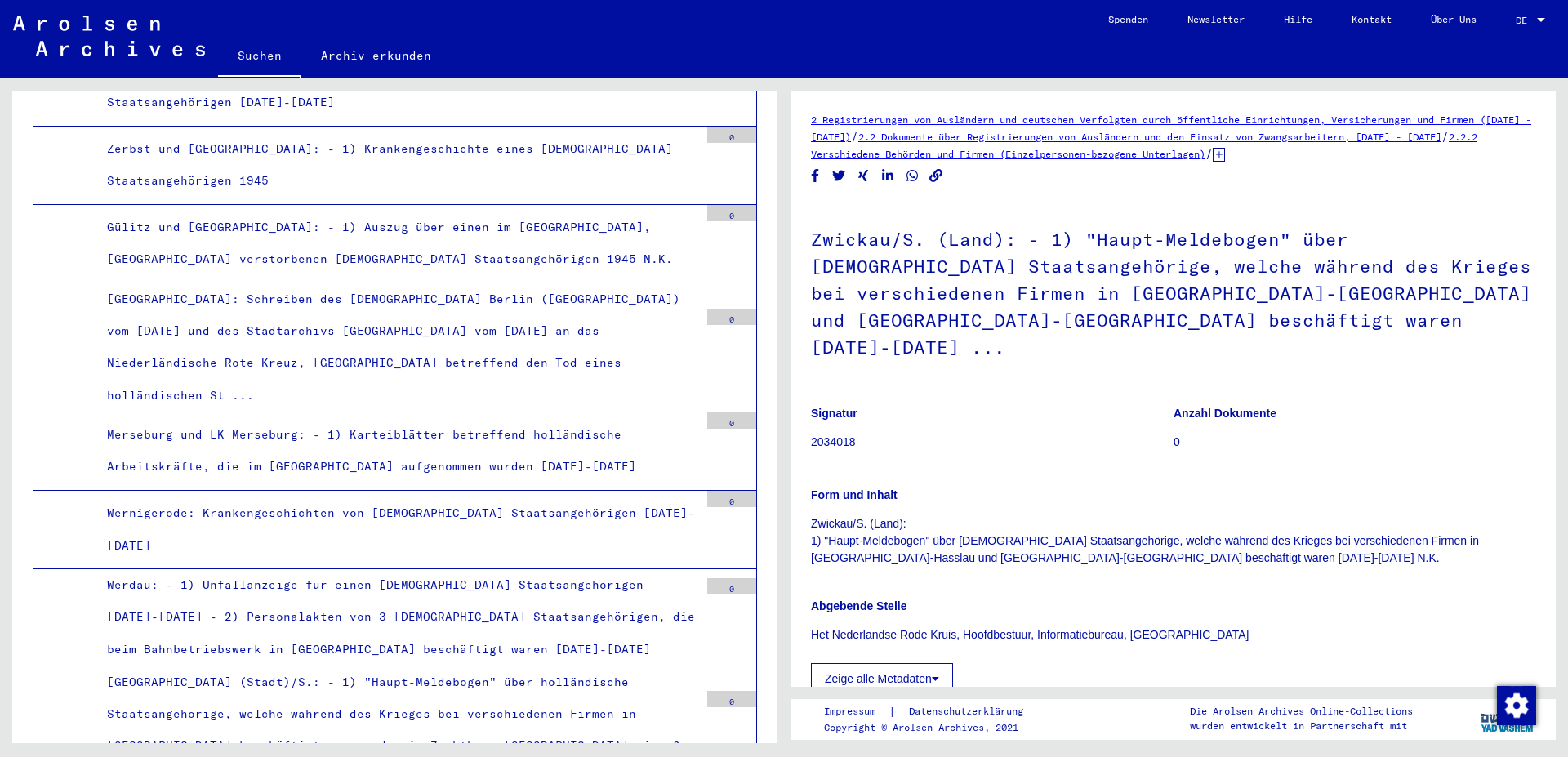
click at [909, 533] on p "Zwickau/S. (Land): 1) "Haupt-Meldebogen" über [DEMOGRAPHIC_DATA] Staatsangehöri…" at bounding box center [1173, 540] width 725 height 51
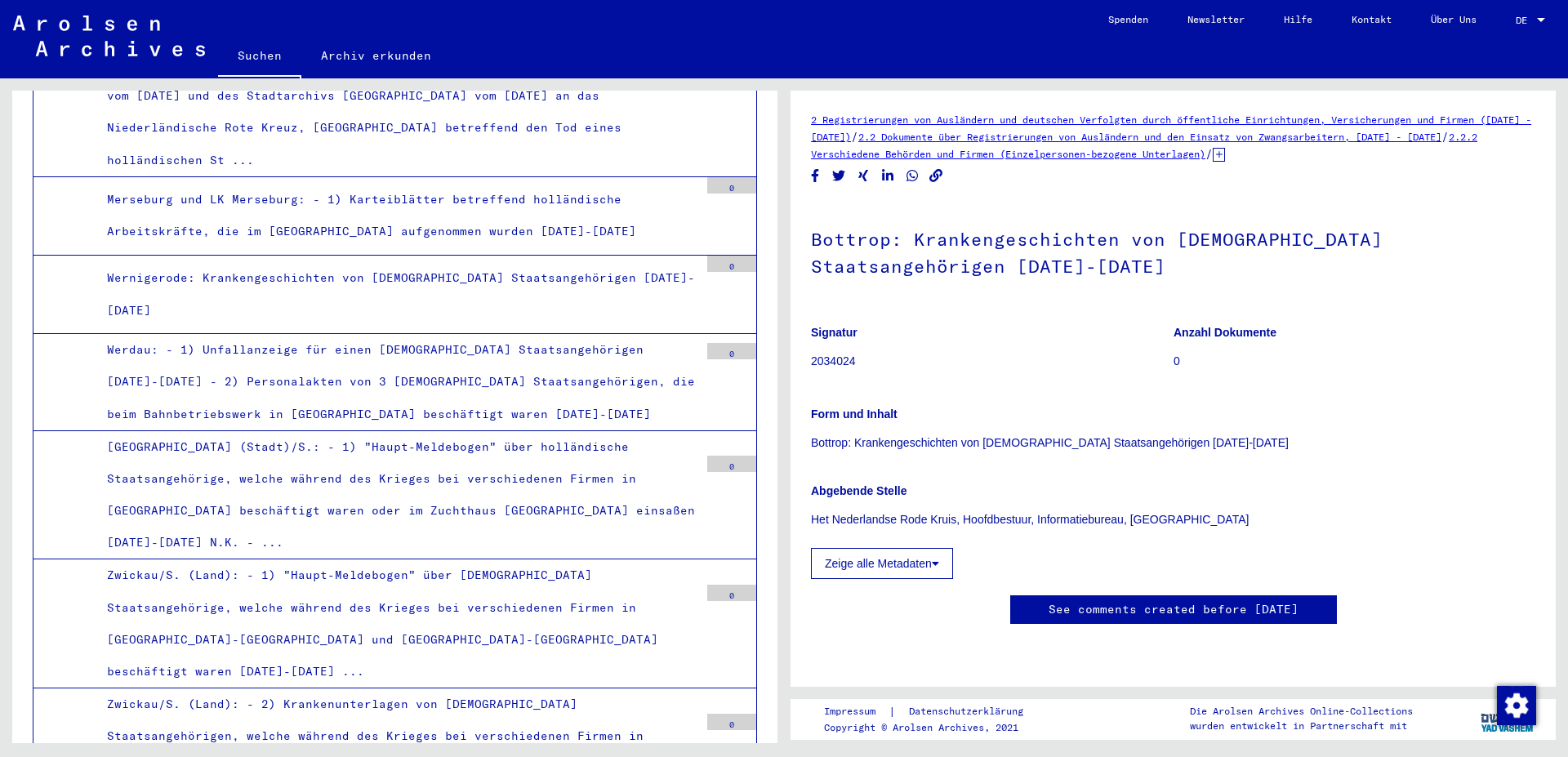
scroll to position [2645, 0]
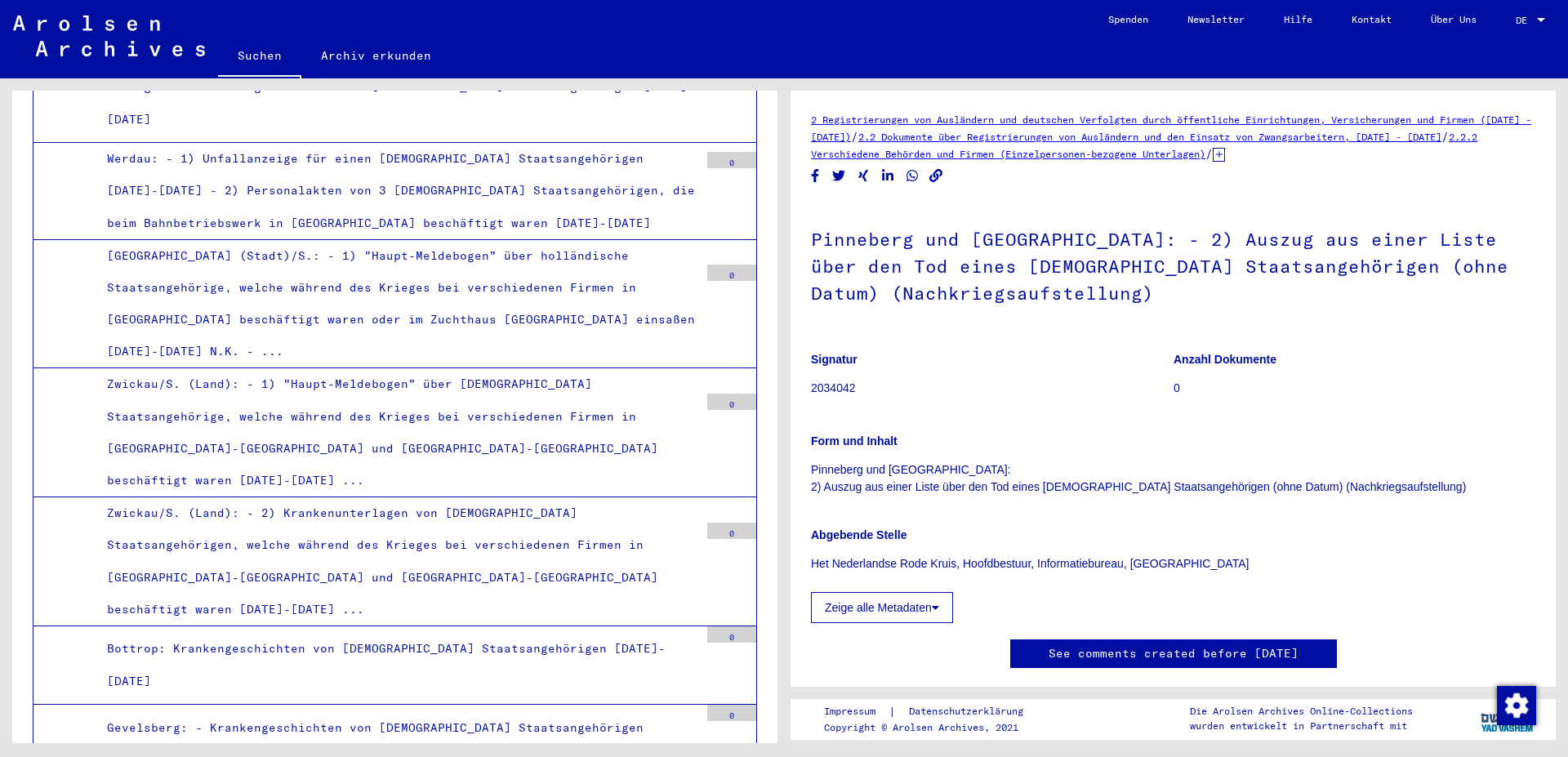
scroll to position [2822, 0]
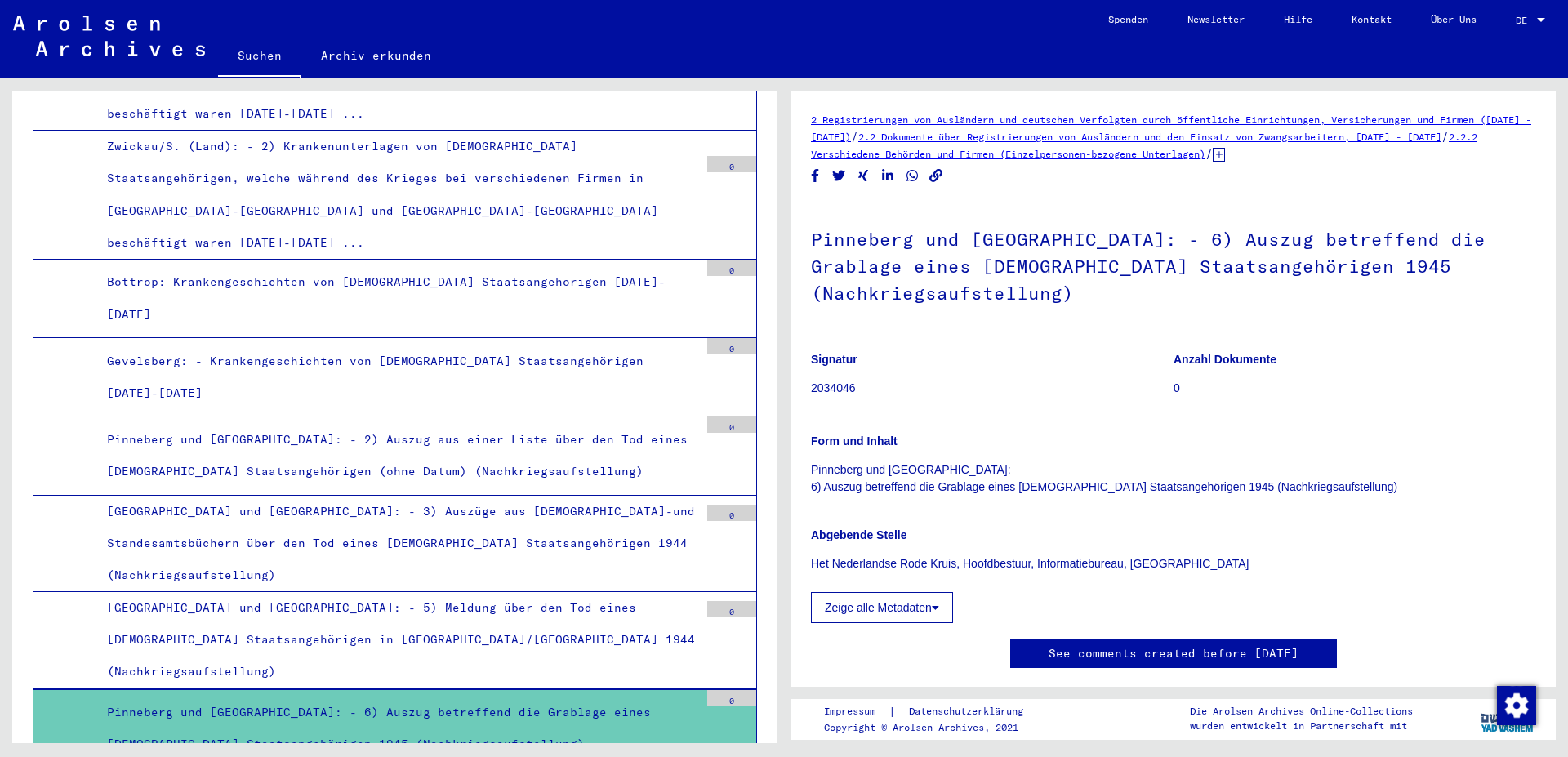
scroll to position [3175, 0]
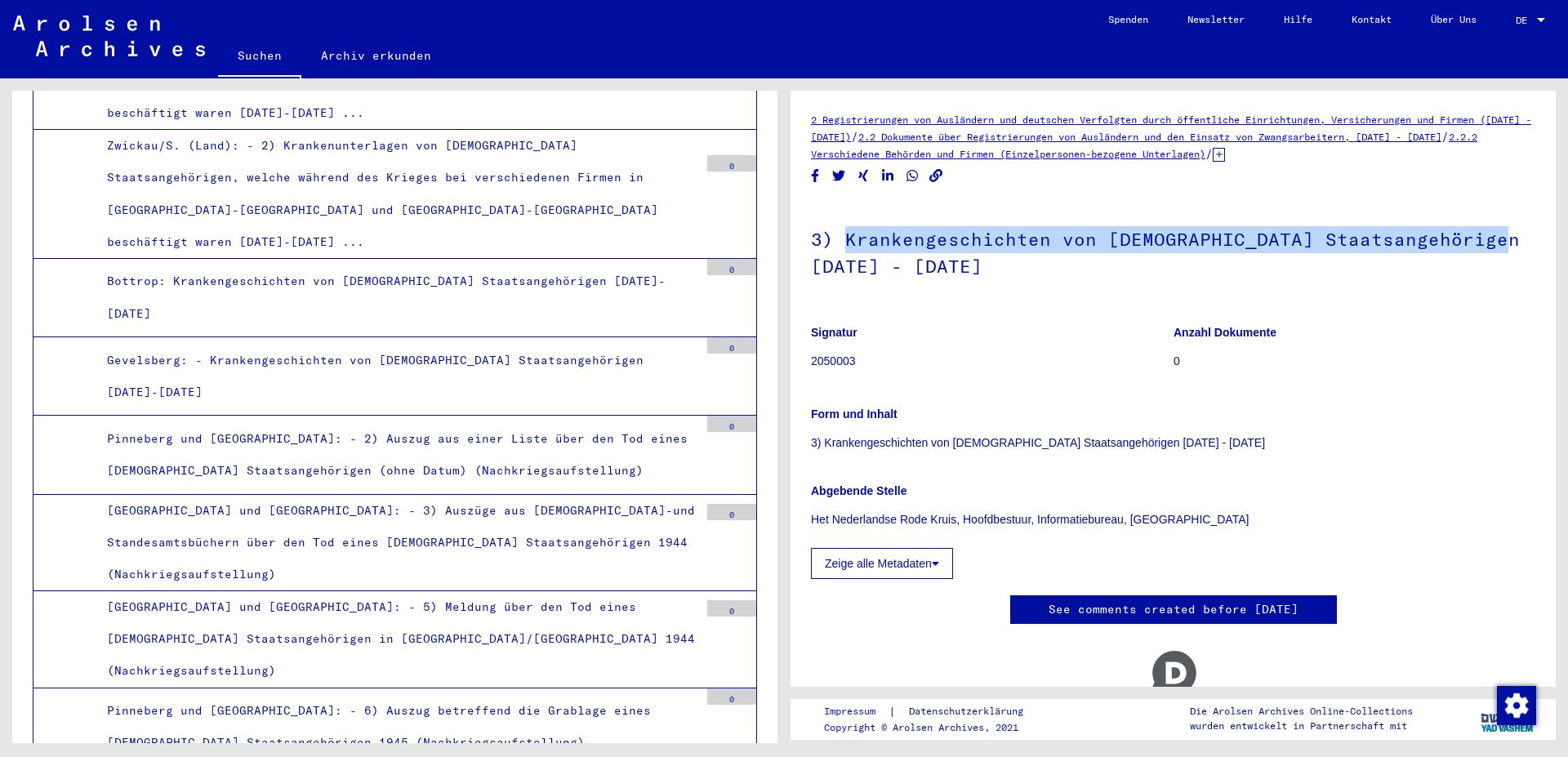
drag, startPoint x: 1491, startPoint y: 245, endPoint x: 846, endPoint y: 243, distance: 645.0
click at [846, 243] on h1 "3) Krankengeschichten von [DEMOGRAPHIC_DATA] Staatsangehörigen [DATE] - [DATE]" at bounding box center [1173, 251] width 725 height 99
copy h1 "Krankengeschichten von [DEMOGRAPHIC_DATA] Staatsangehörigen"
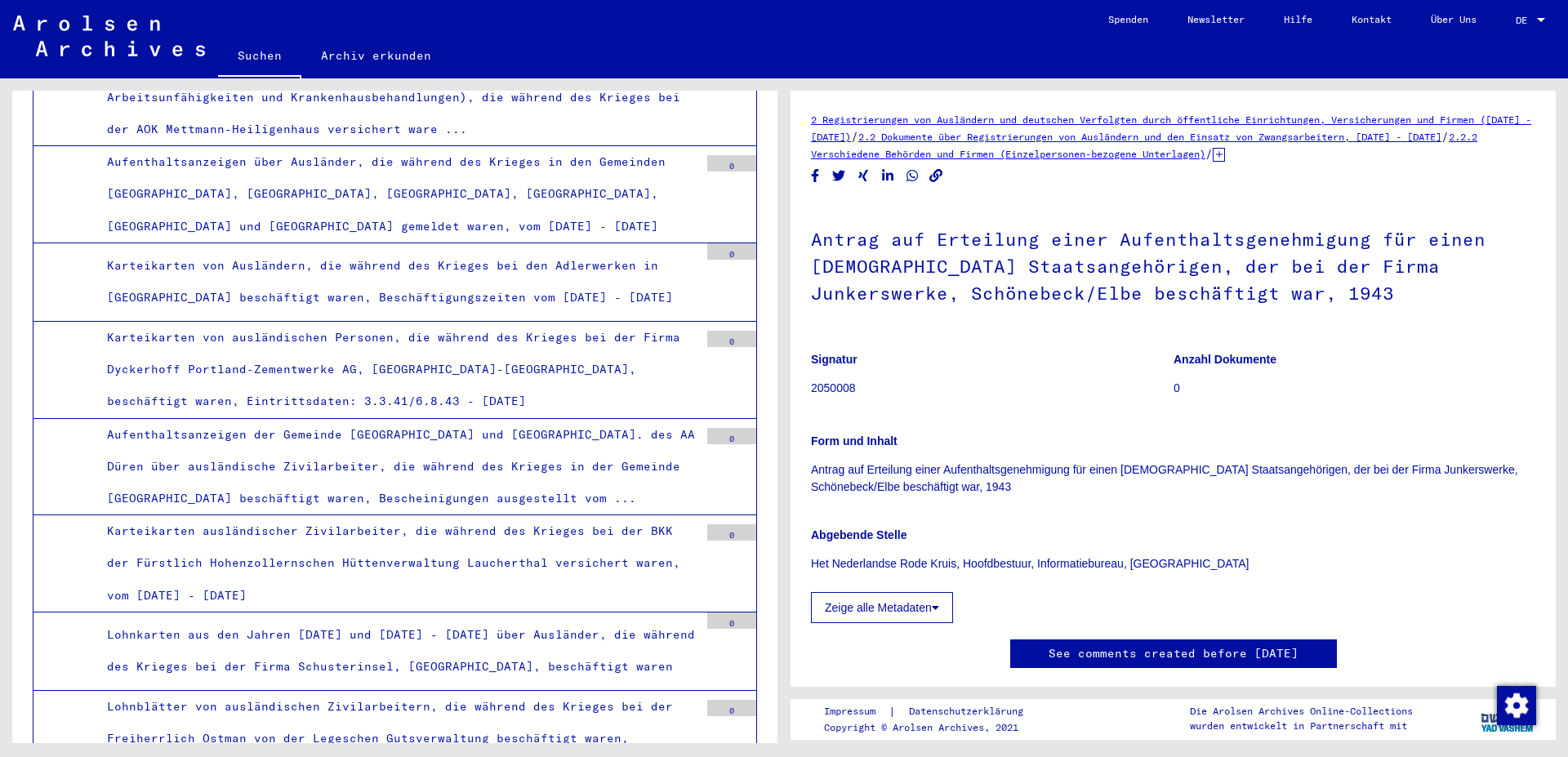
scroll to position [9791, 0]
